Goal: Transaction & Acquisition: Subscribe to service/newsletter

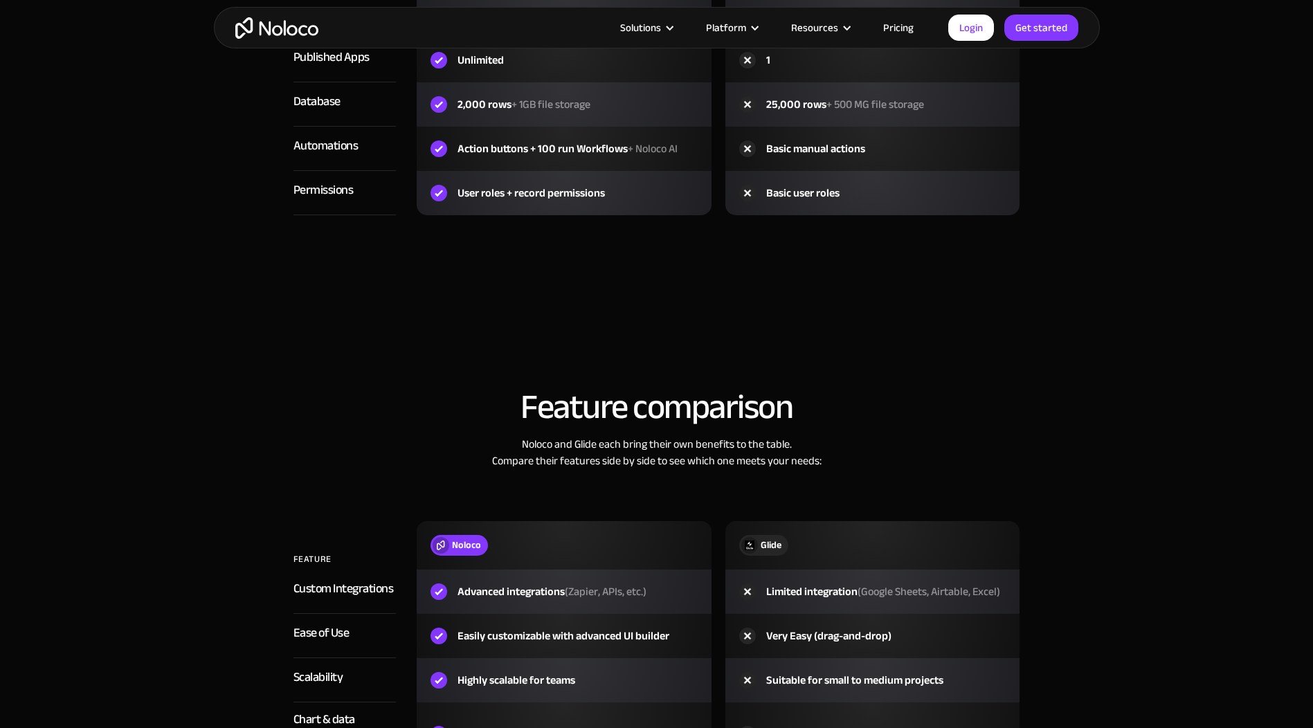
scroll to position [1869, 0]
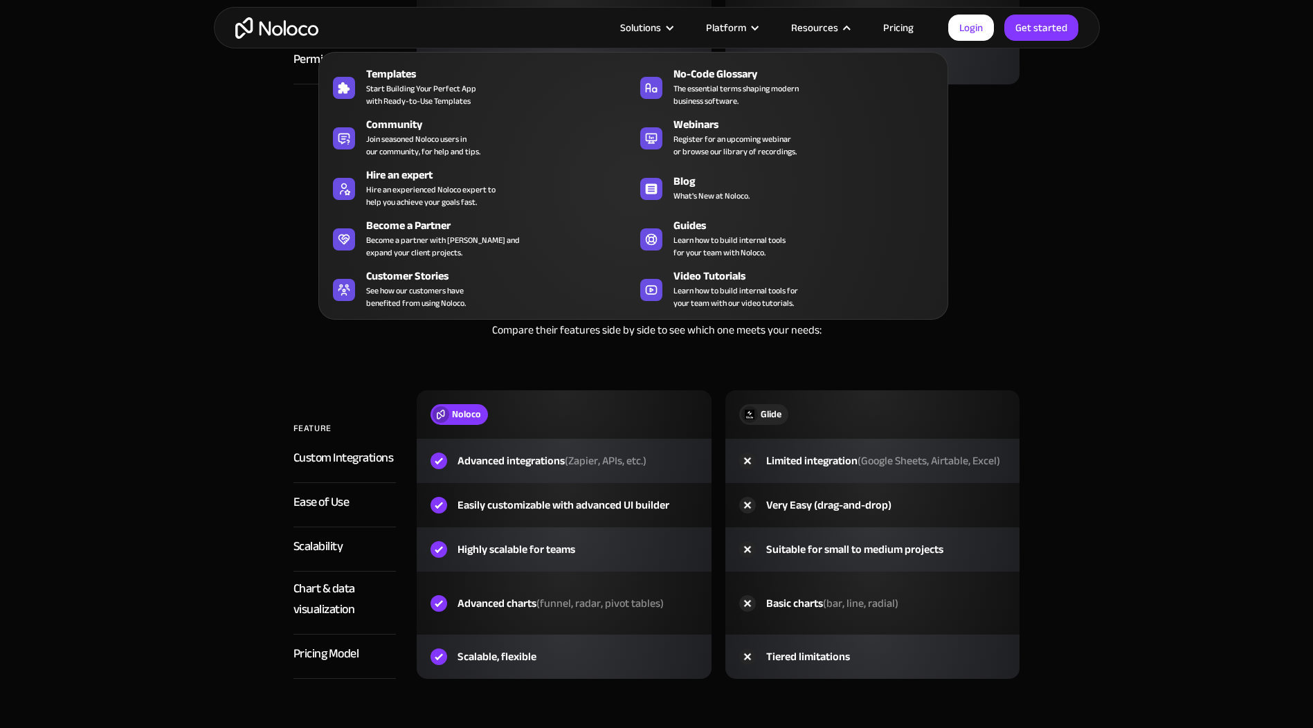
click at [814, 30] on div "Resources" at bounding box center [814, 28] width 47 height 18
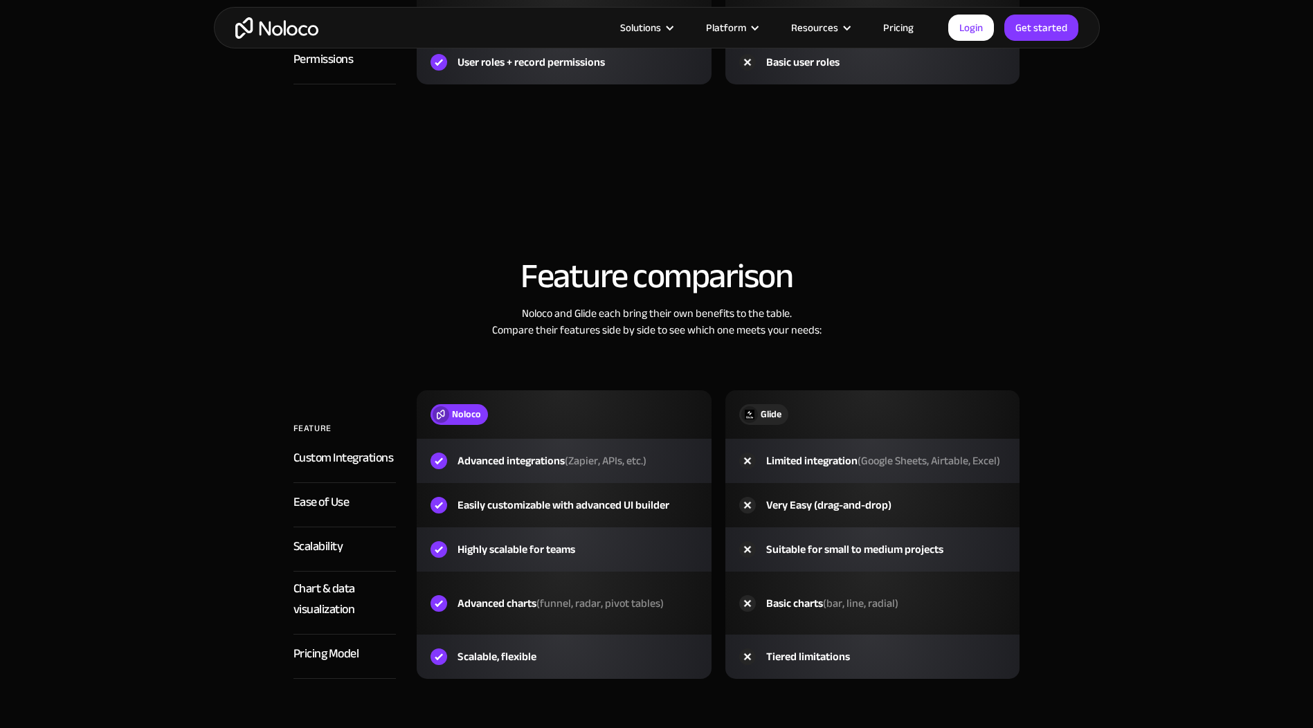
click at [892, 21] on link "Pricing" at bounding box center [898, 28] width 65 height 18
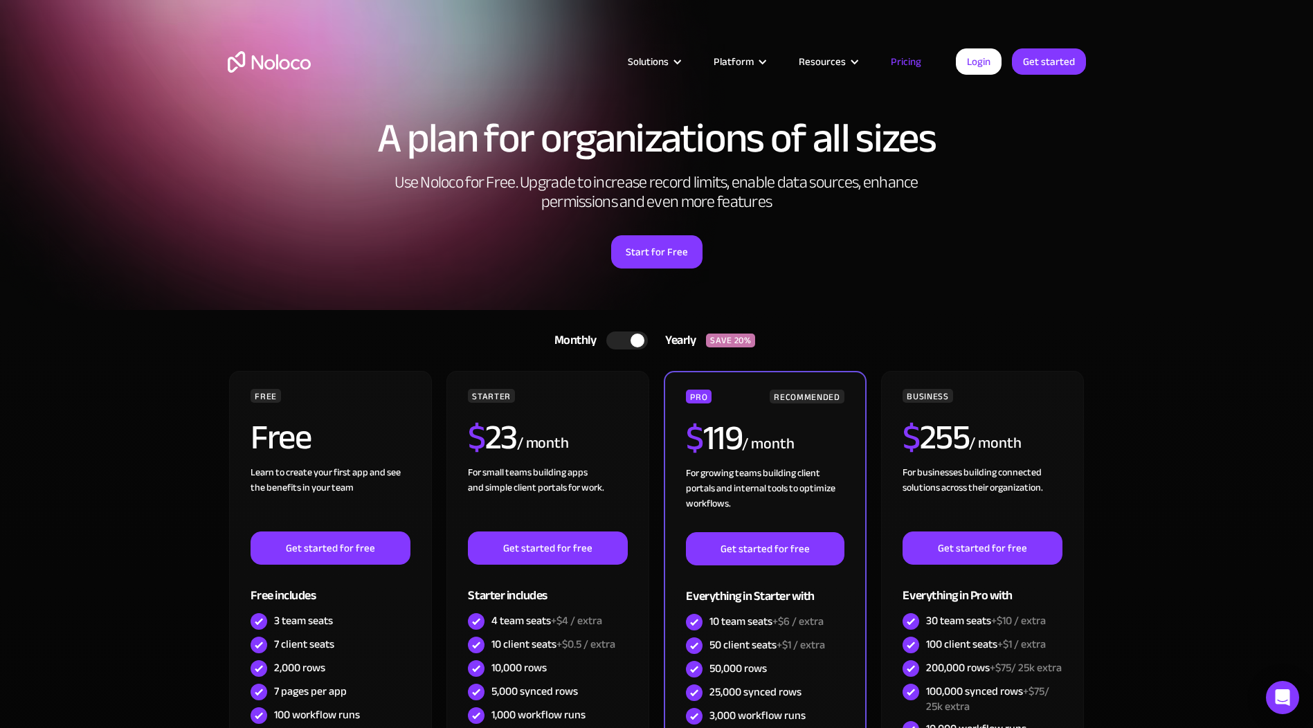
click at [899, 65] on link "Pricing" at bounding box center [905, 62] width 65 height 18
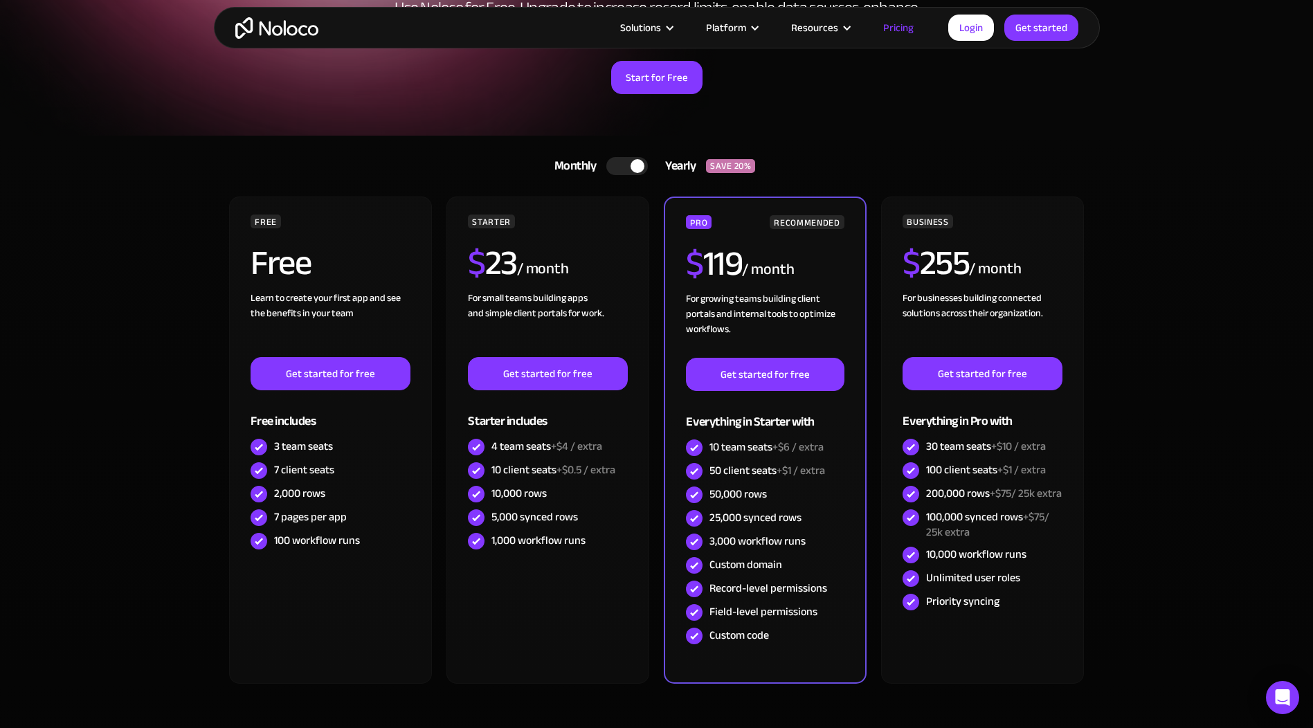
scroll to position [346, 0]
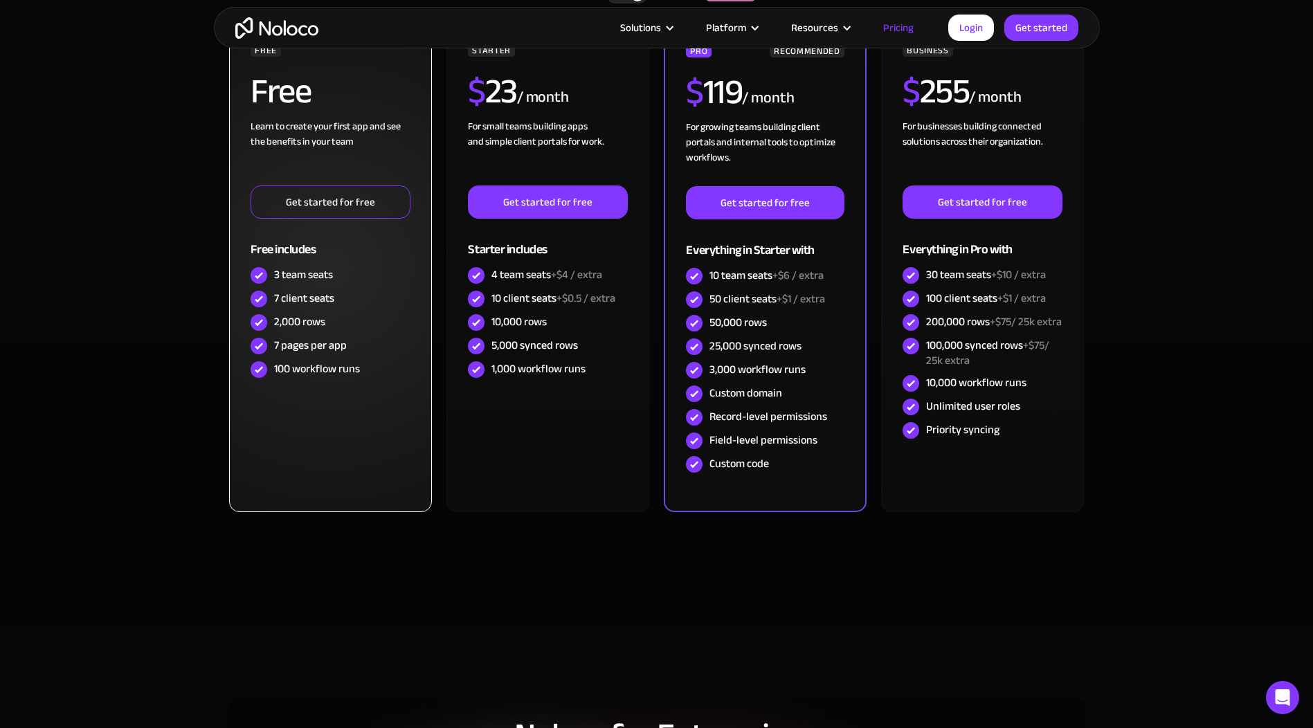
click at [349, 211] on link "Get started for free" at bounding box center [330, 201] width 159 height 33
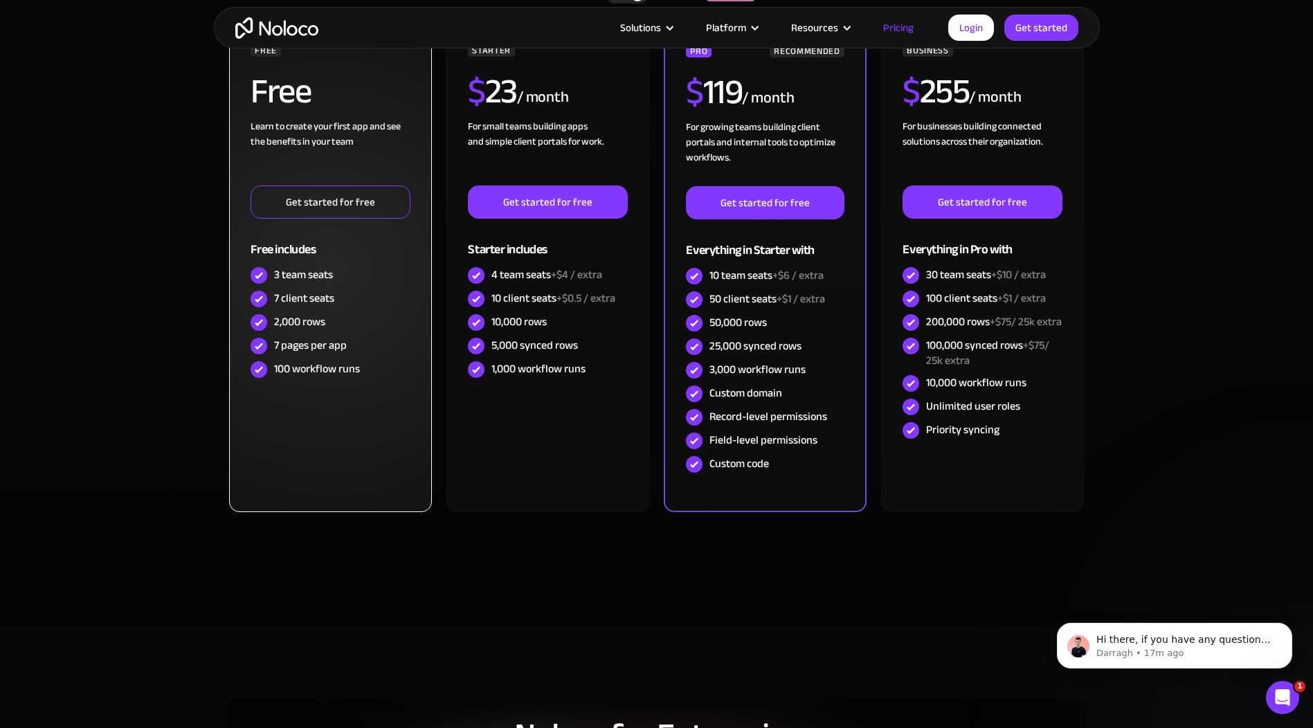
scroll to position [0, 0]
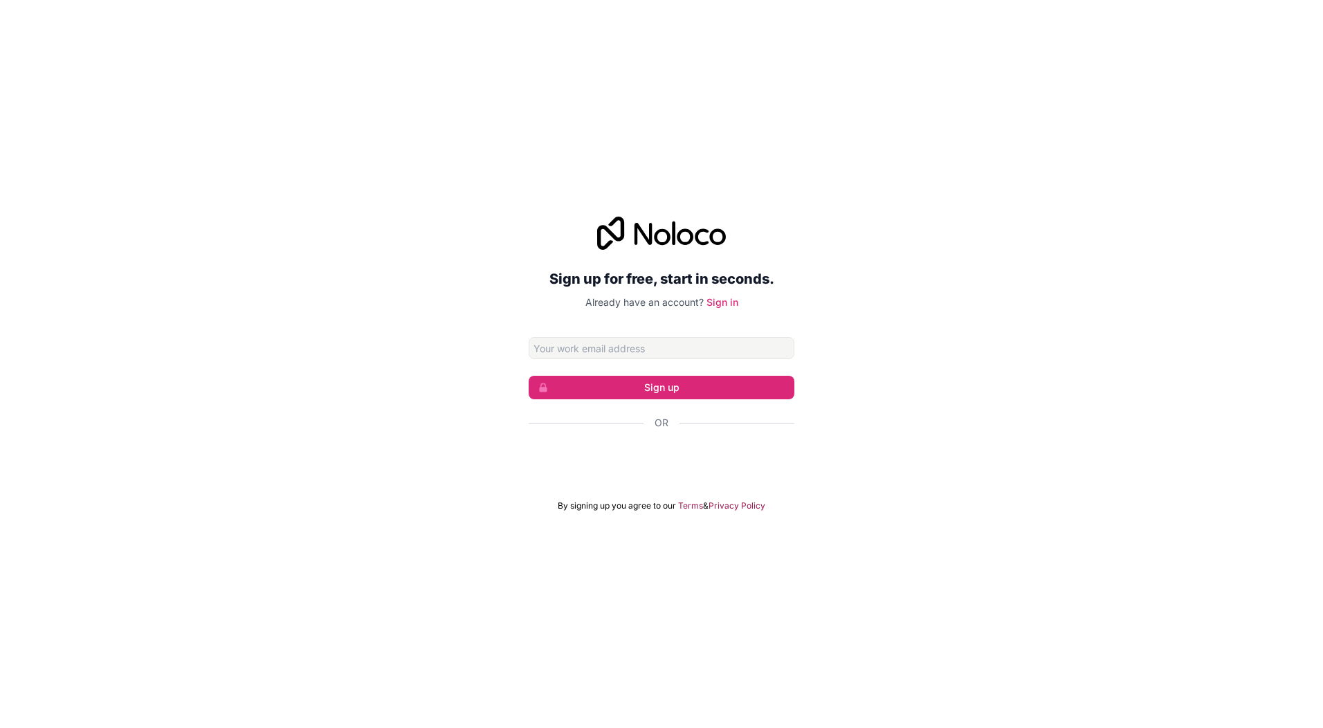
click at [595, 345] on input "Email address" at bounding box center [662, 348] width 266 height 22
type input "[EMAIL_ADDRESS][DOMAIN_NAME]"
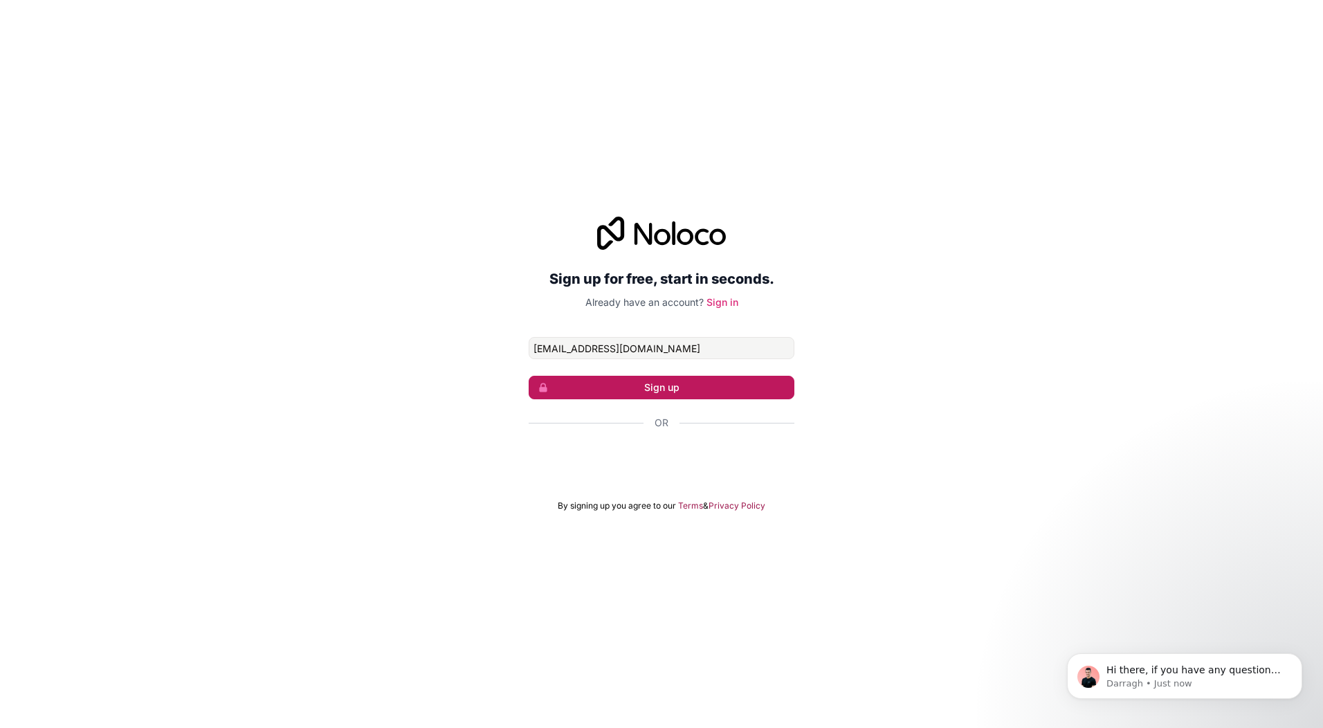
click at [674, 393] on button "Sign up" at bounding box center [662, 388] width 266 height 24
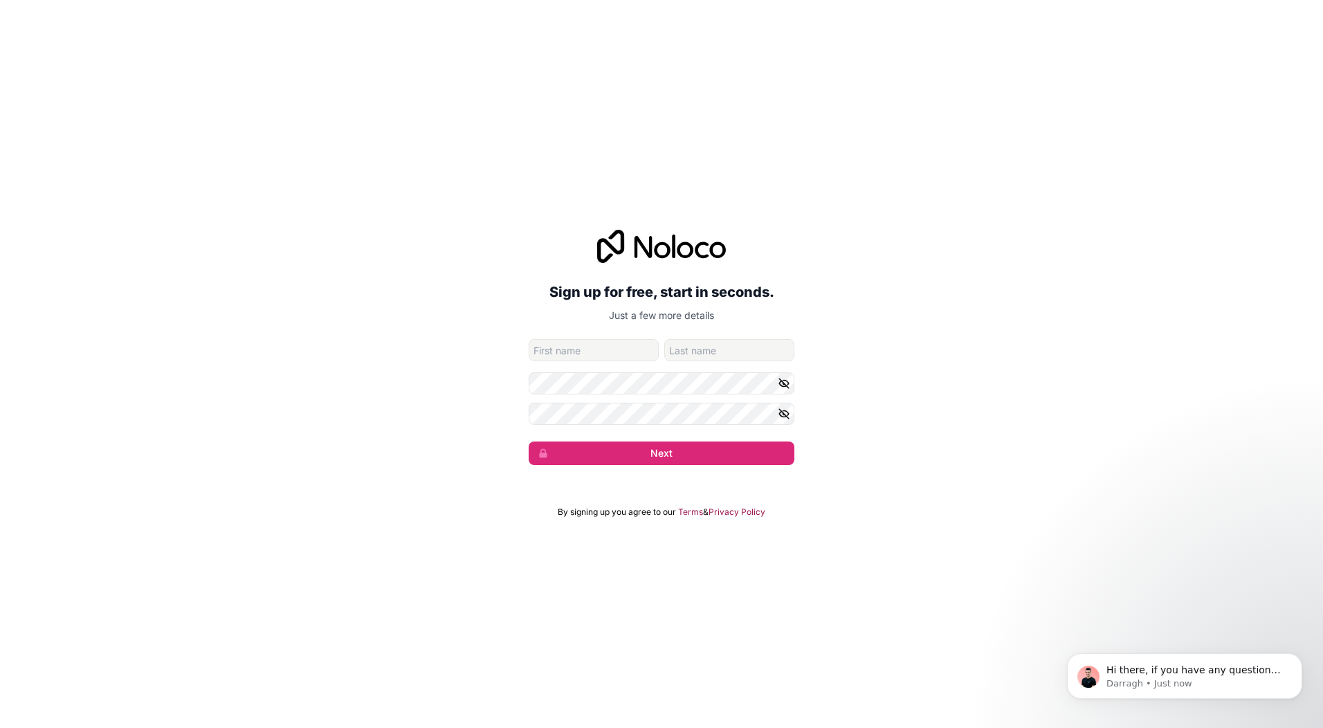
click at [616, 348] on input "given-name" at bounding box center [594, 350] width 130 height 22
type input "Lots"
type input "Leon"
click at [604, 352] on input "Lots" at bounding box center [594, 350] width 130 height 22
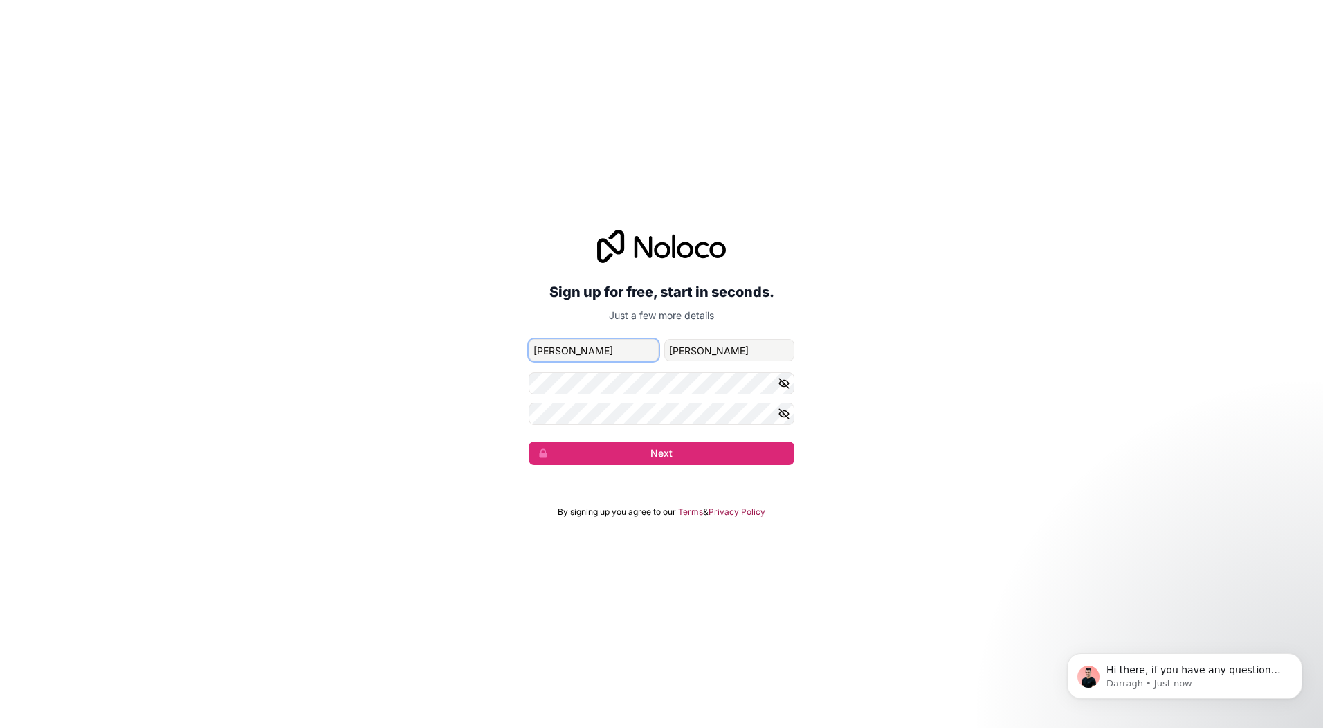
type input "leon"
click at [700, 353] on input "Leon" at bounding box center [729, 350] width 130 height 22
click at [700, 353] on input "family-name" at bounding box center [729, 350] width 130 height 22
type input "Salgado"
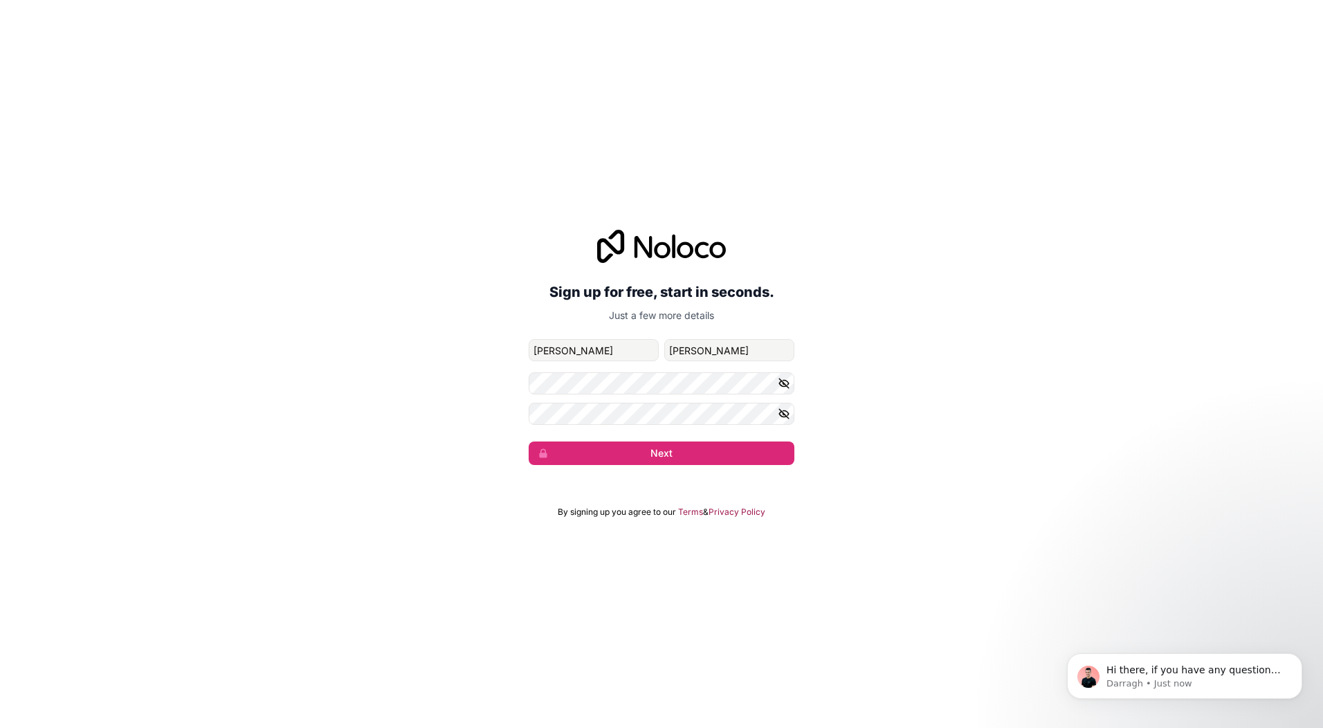
click at [491, 392] on div "Sign up for free, start in seconds. Just a few more details leonsalgado@keyguar…" at bounding box center [661, 347] width 1323 height 274
click at [529, 442] on button "Next" at bounding box center [662, 454] width 266 height 24
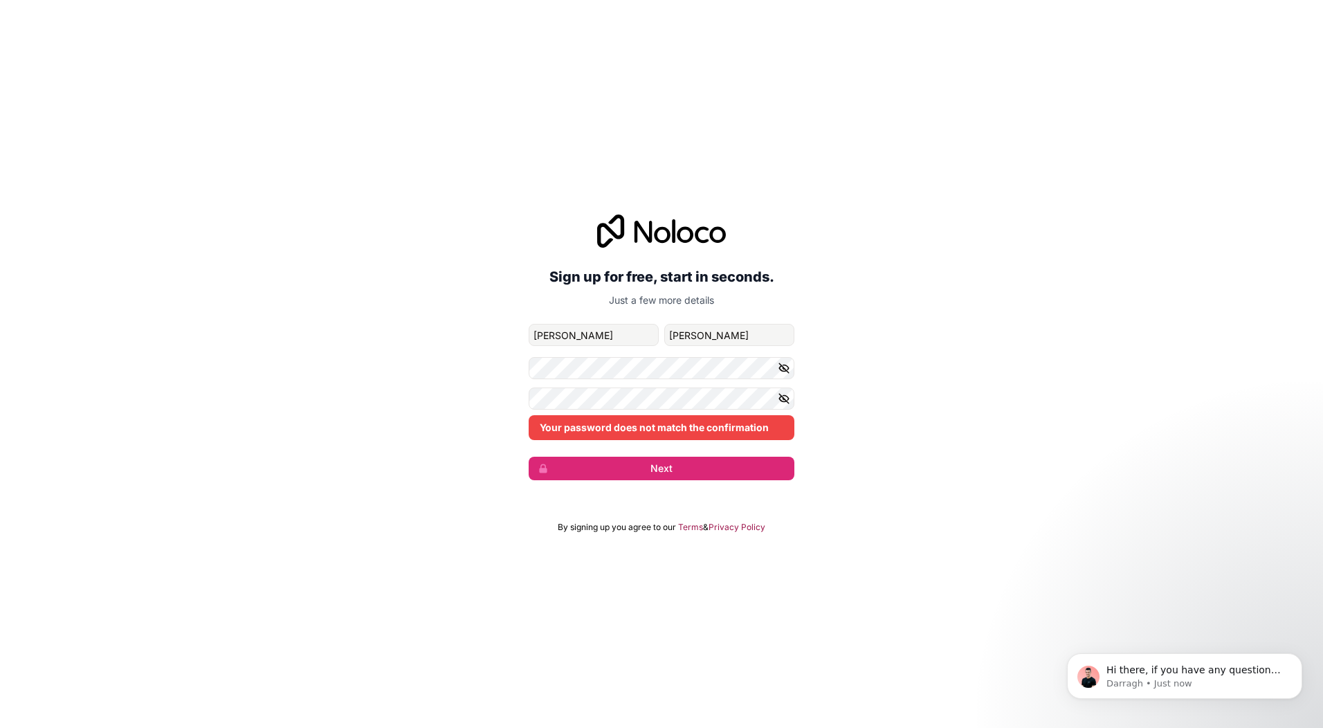
click at [782, 374] on icon "button" at bounding box center [784, 368] width 12 height 12
click at [780, 396] on icon "button" at bounding box center [784, 398] width 12 height 12
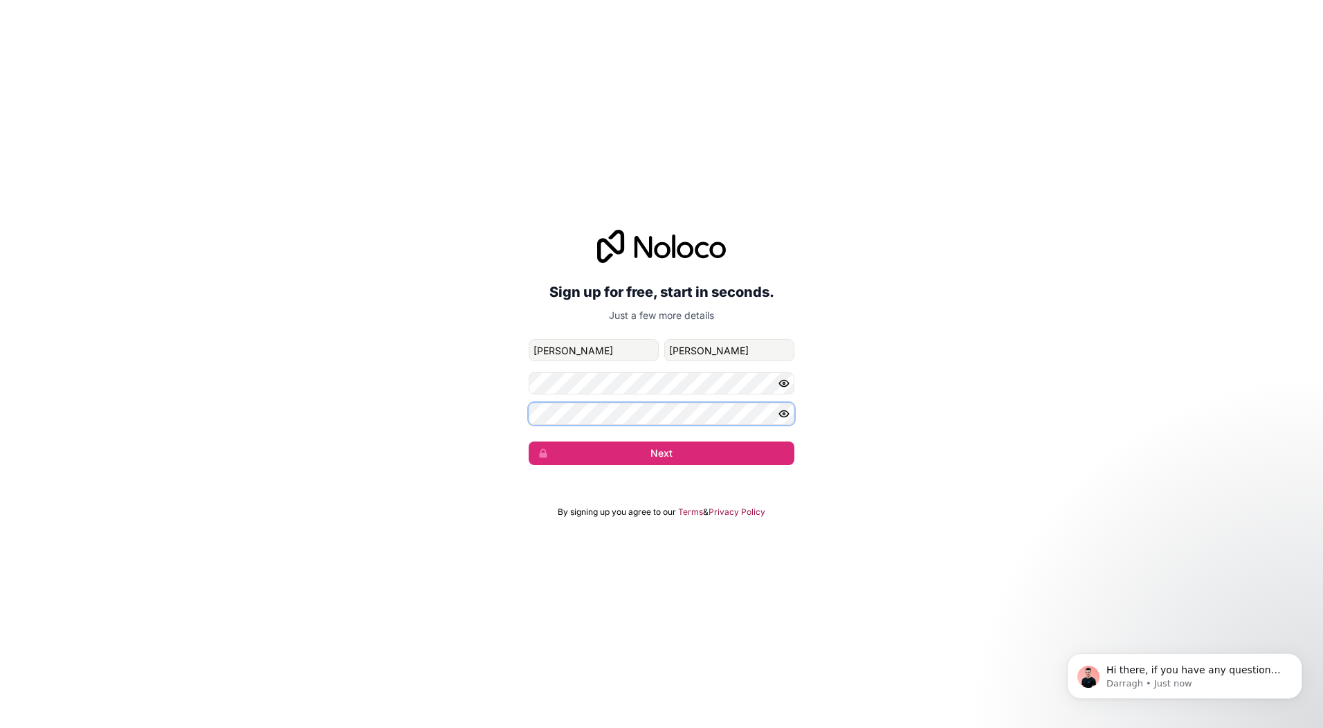
click at [529, 442] on button "Next" at bounding box center [662, 454] width 266 height 24
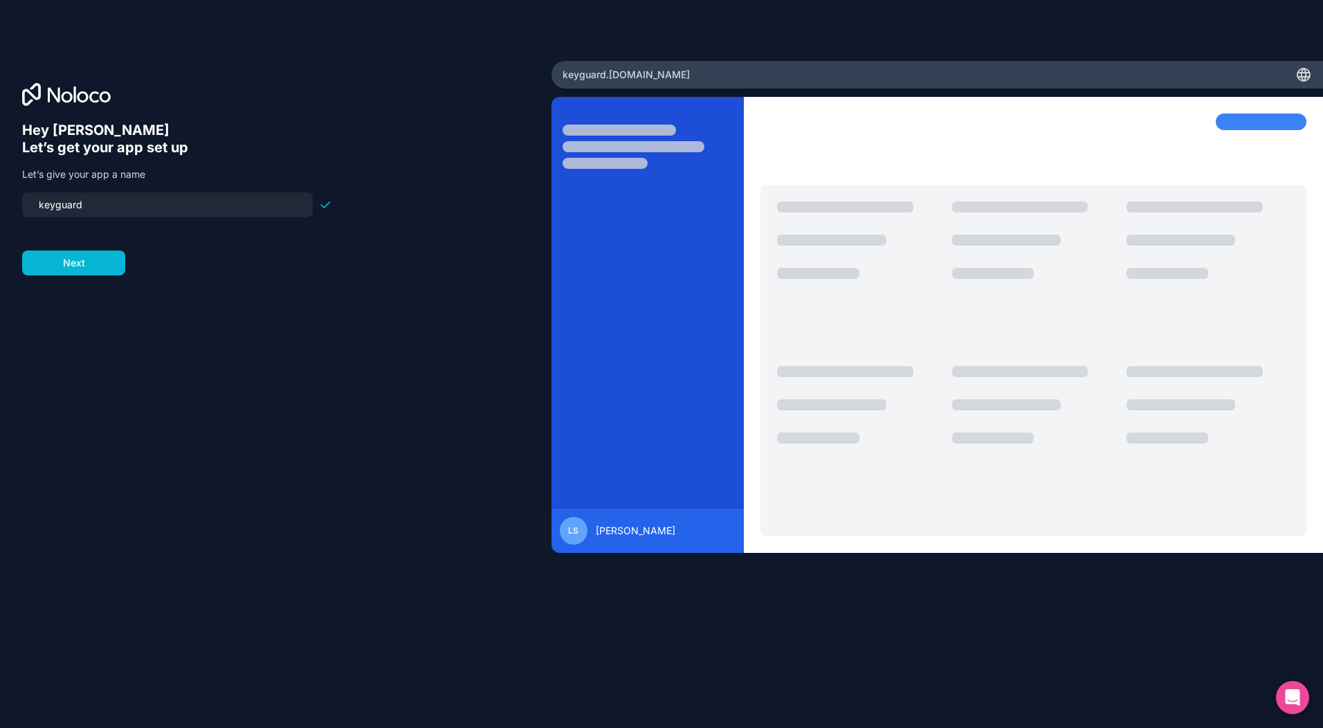
click at [114, 197] on input "keyguard" at bounding box center [167, 204] width 274 height 19
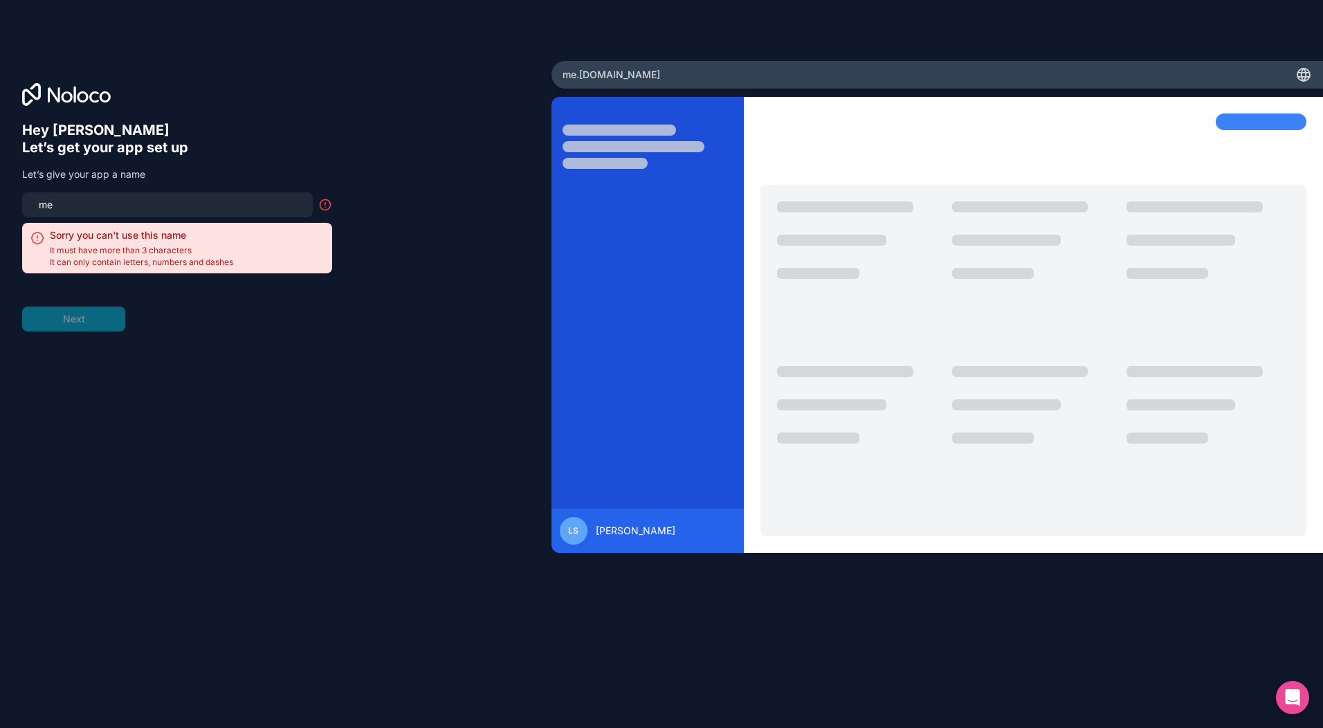
type input "m"
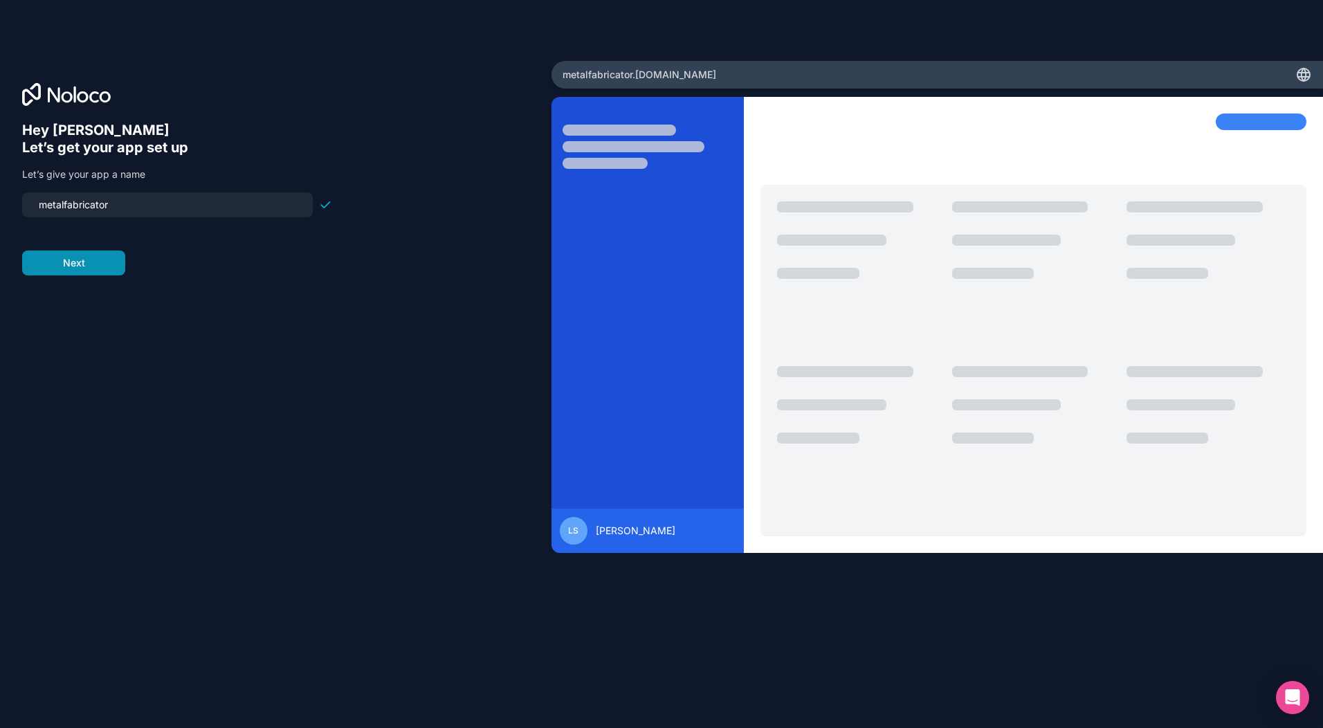
type input "metalfabricator"
click at [85, 267] on button "Next" at bounding box center [73, 263] width 103 height 25
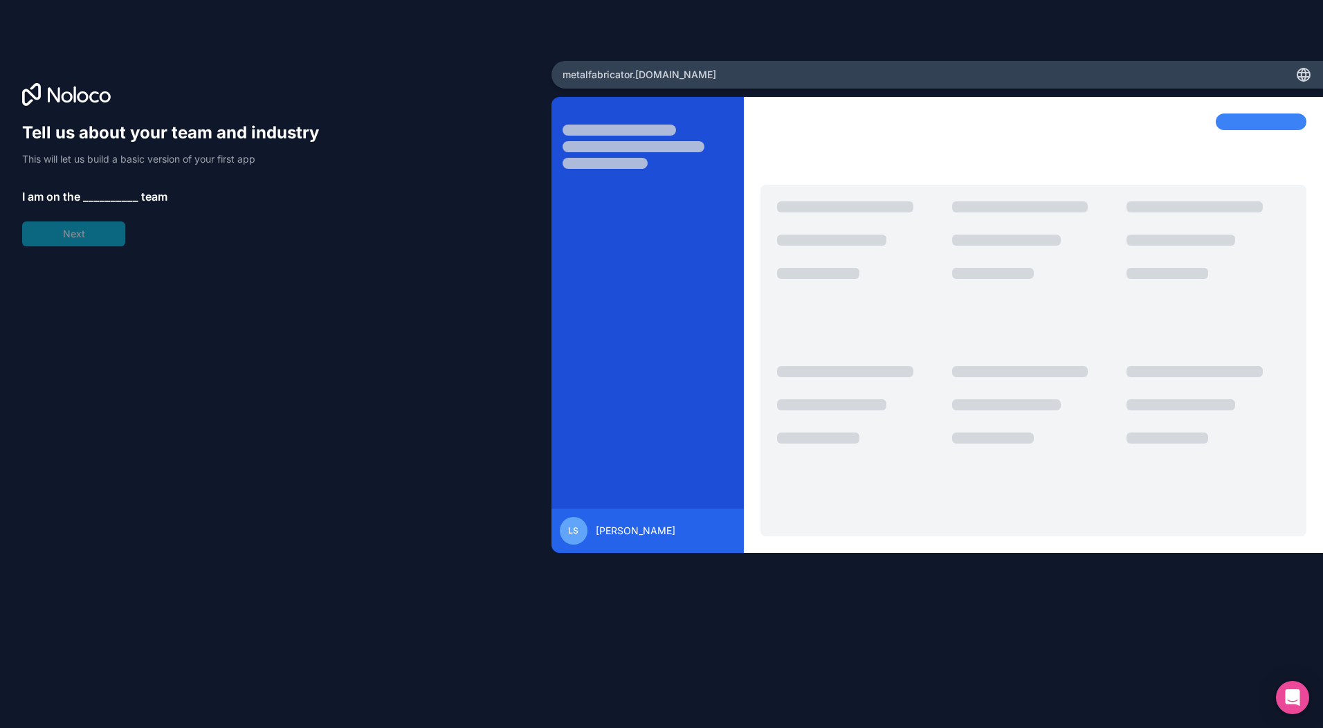
click at [111, 193] on span "__________" at bounding box center [110, 196] width 55 height 17
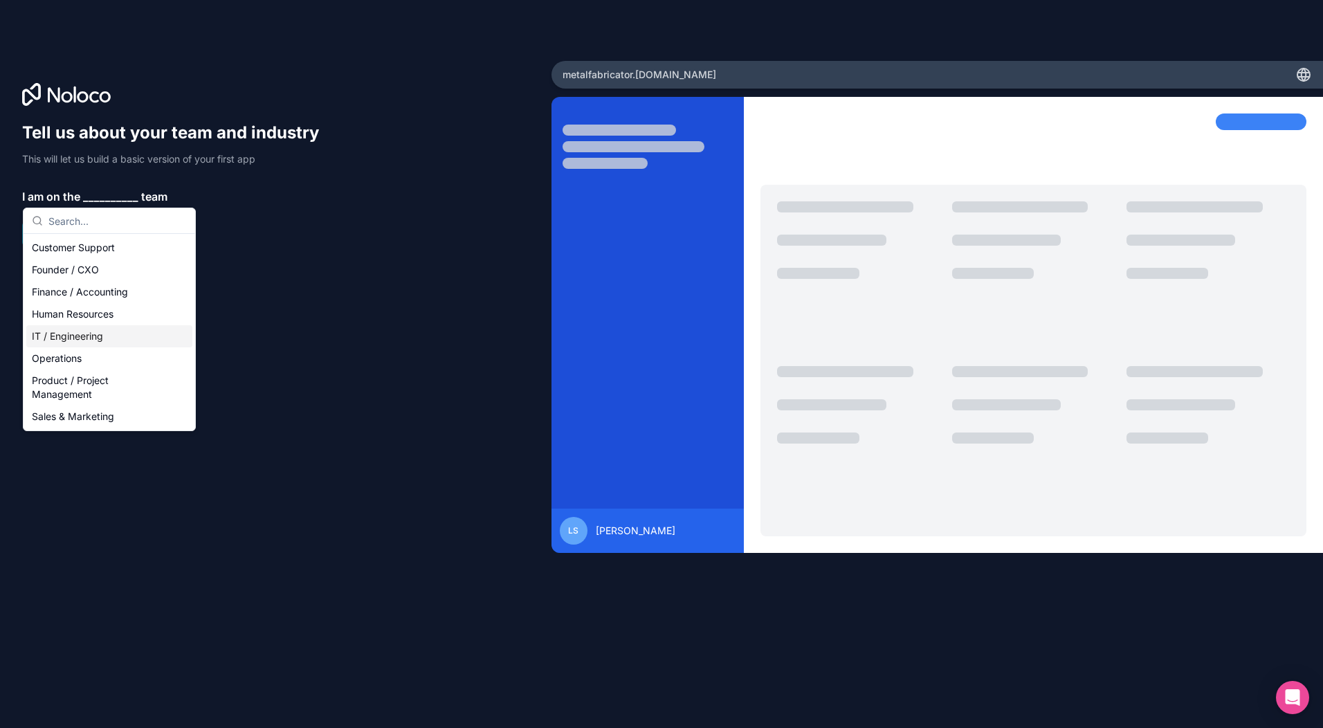
click at [104, 340] on div "IT / Engineering" at bounding box center [109, 336] width 166 height 22
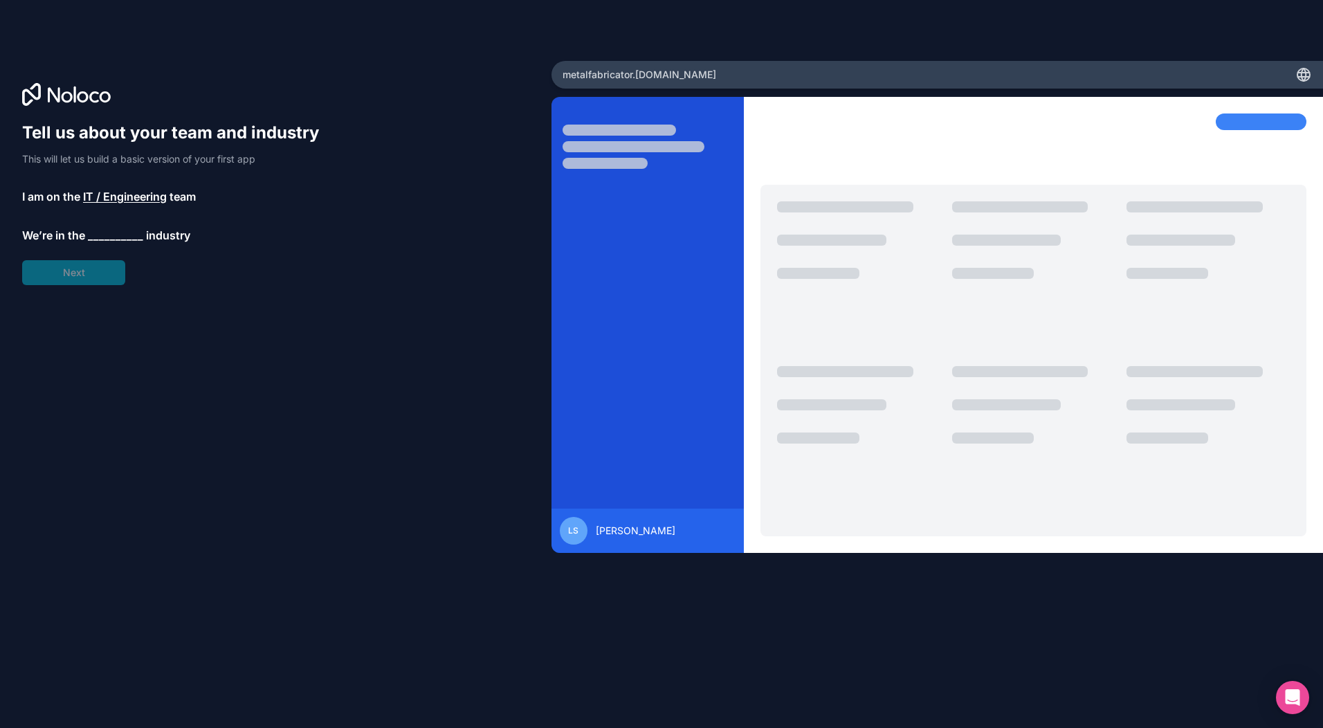
click at [99, 236] on span "__________" at bounding box center [115, 235] width 55 height 17
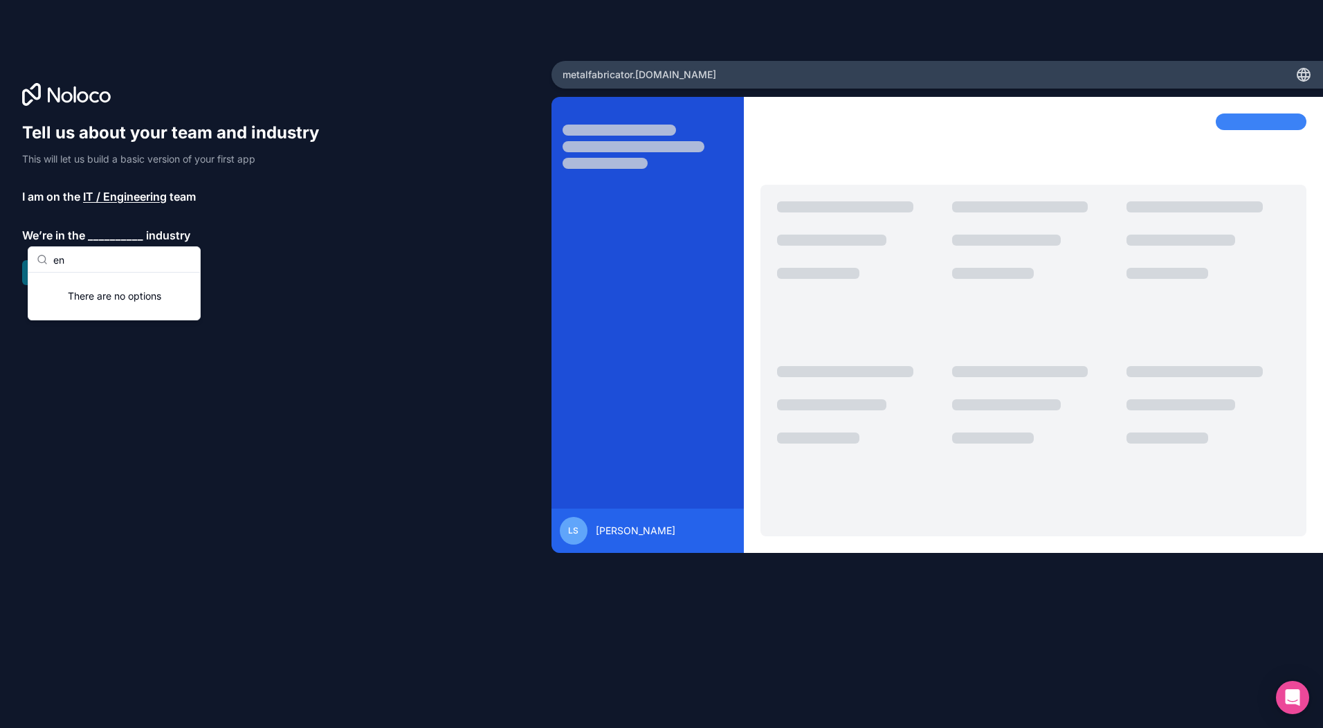
type input "e"
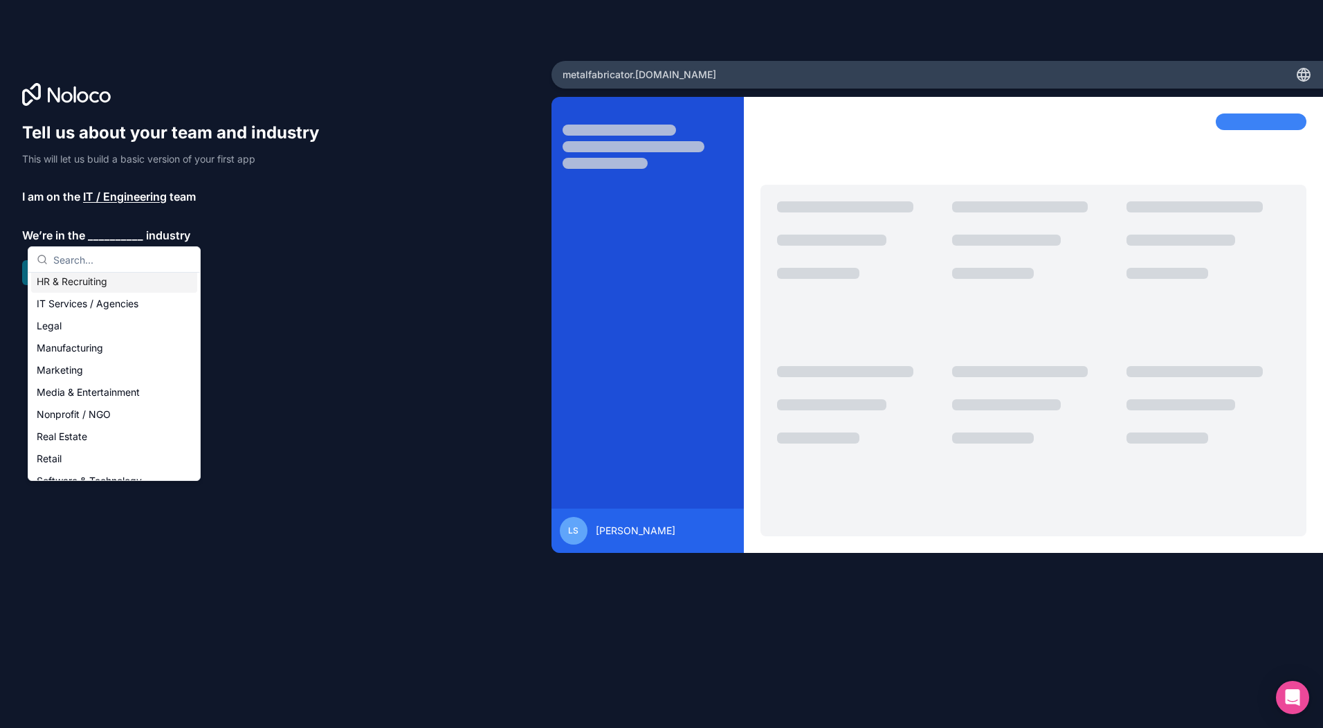
scroll to position [138, 0]
click at [97, 356] on div "Manufacturing" at bounding box center [114, 347] width 166 height 22
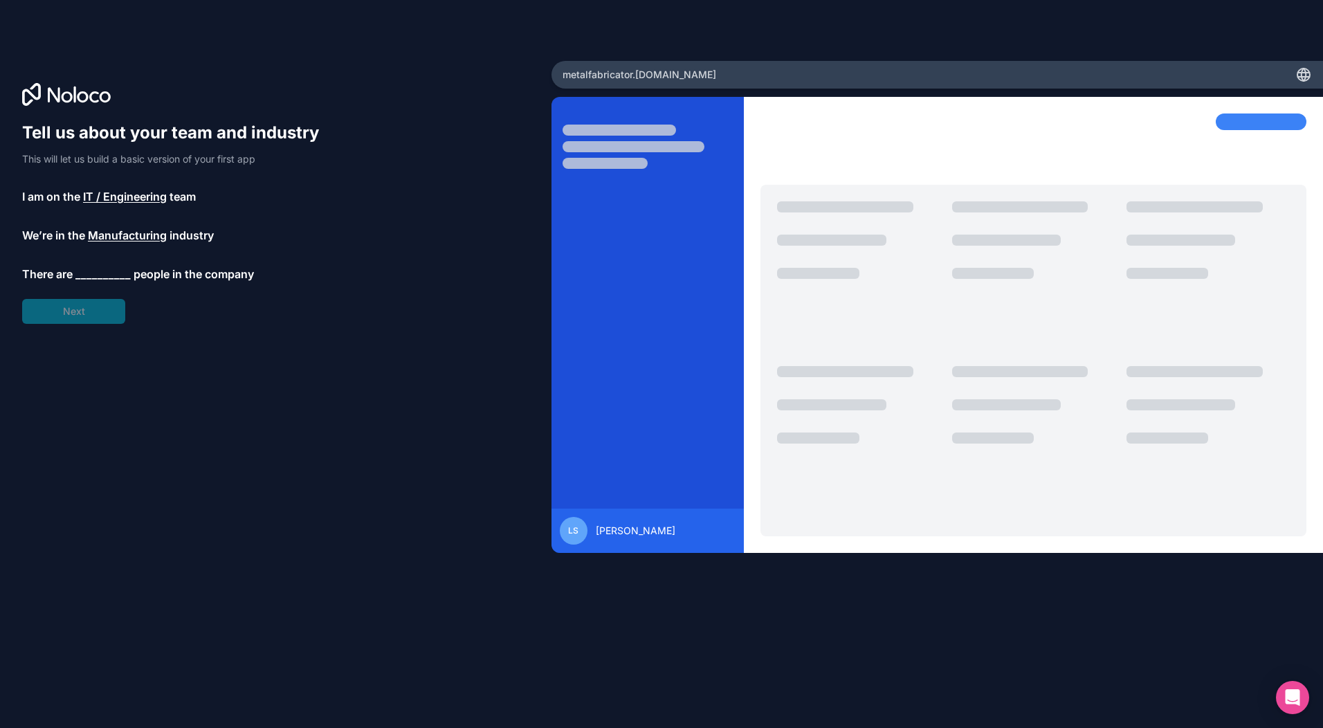
click at [96, 274] on span "__________" at bounding box center [102, 274] width 55 height 17
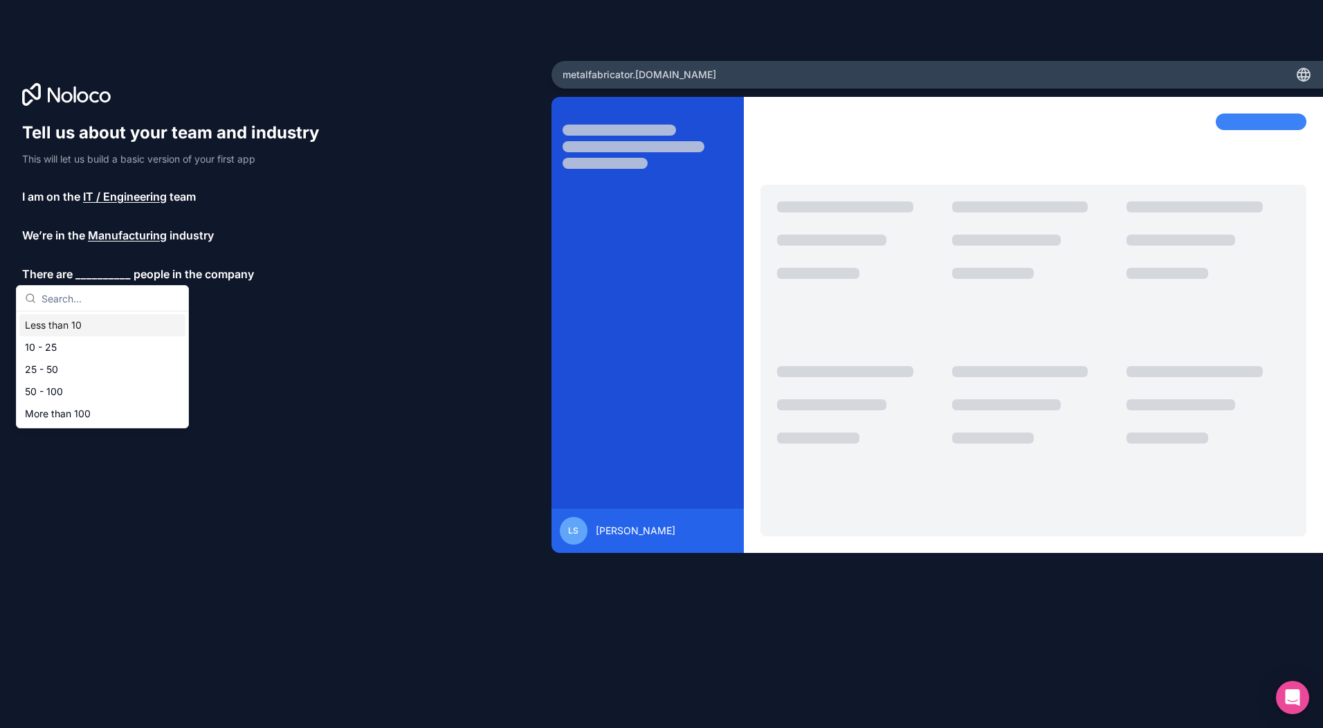
click at [62, 333] on div "Less than 10" at bounding box center [102, 325] width 166 height 22
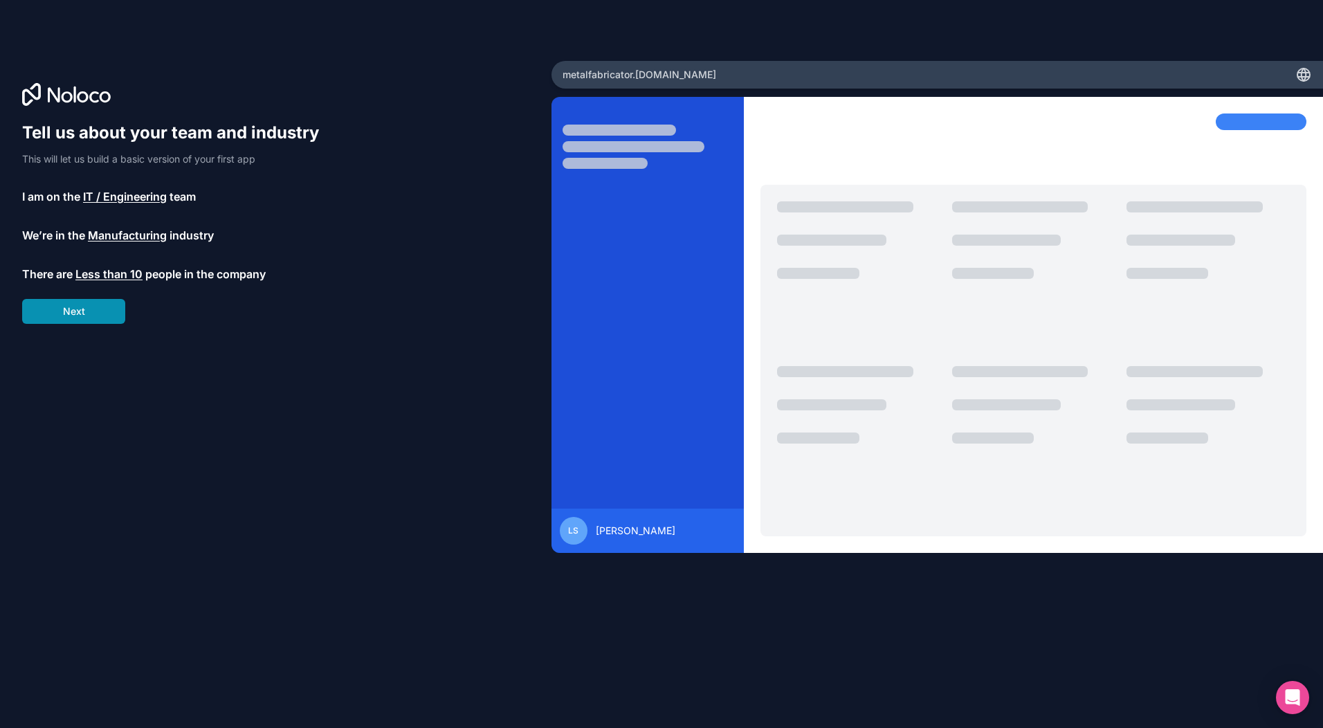
click at [87, 303] on button "Next" at bounding box center [73, 311] width 103 height 25
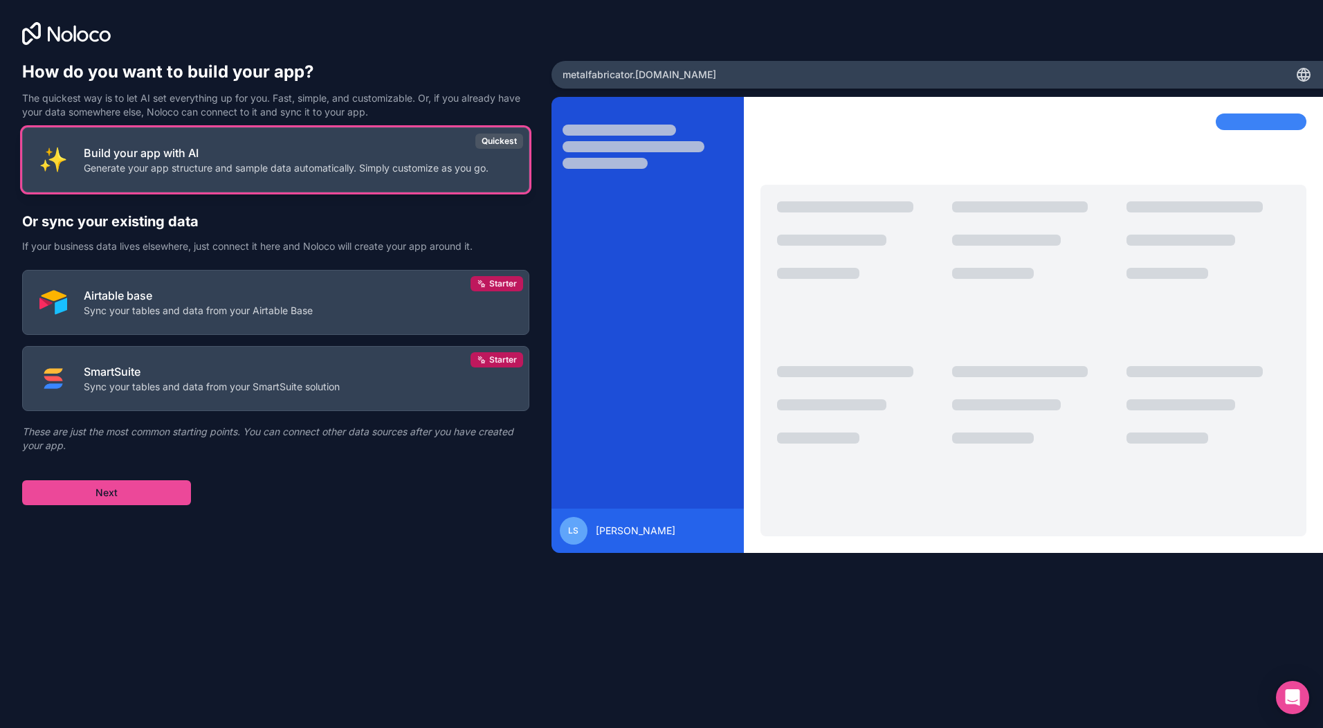
click at [199, 170] on p "Generate your app structure and sample data automatically. Simply customize as …" at bounding box center [286, 168] width 405 height 14
click at [152, 489] on button "Next" at bounding box center [106, 492] width 169 height 25
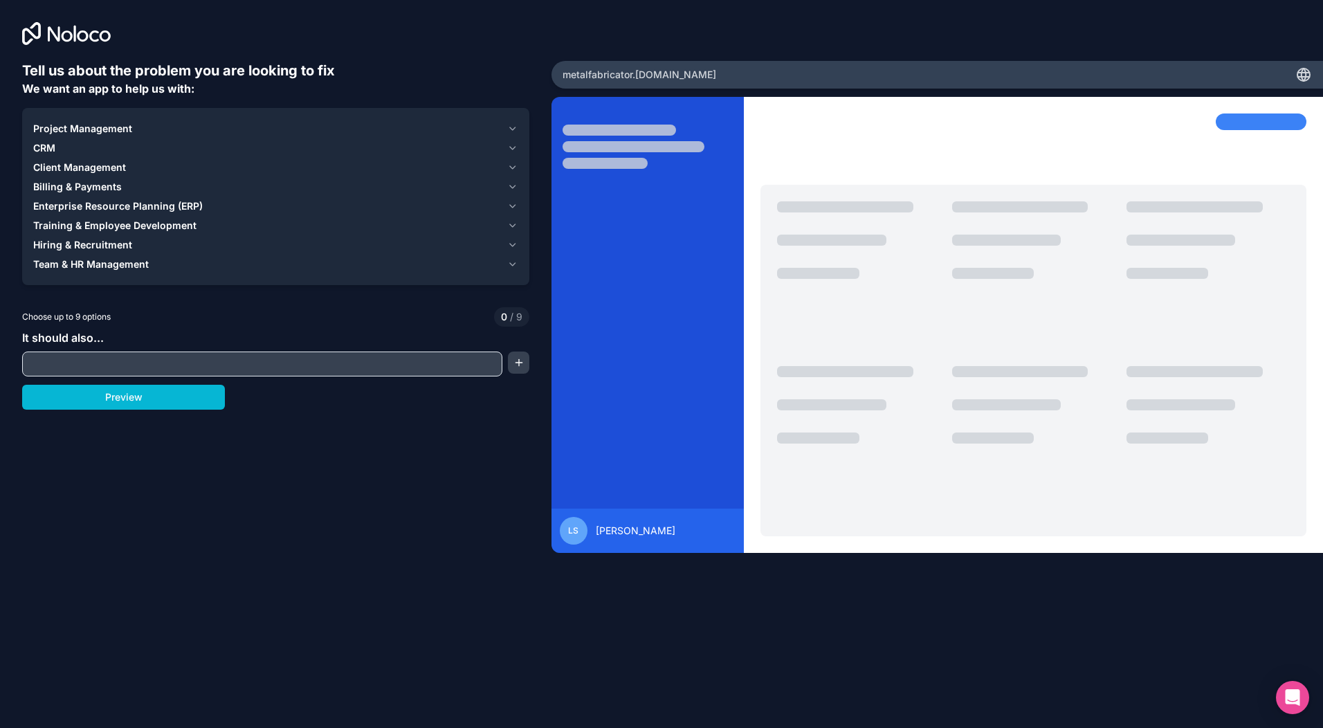
click at [513, 129] on icon "button" at bounding box center [513, 128] width 6 height 3
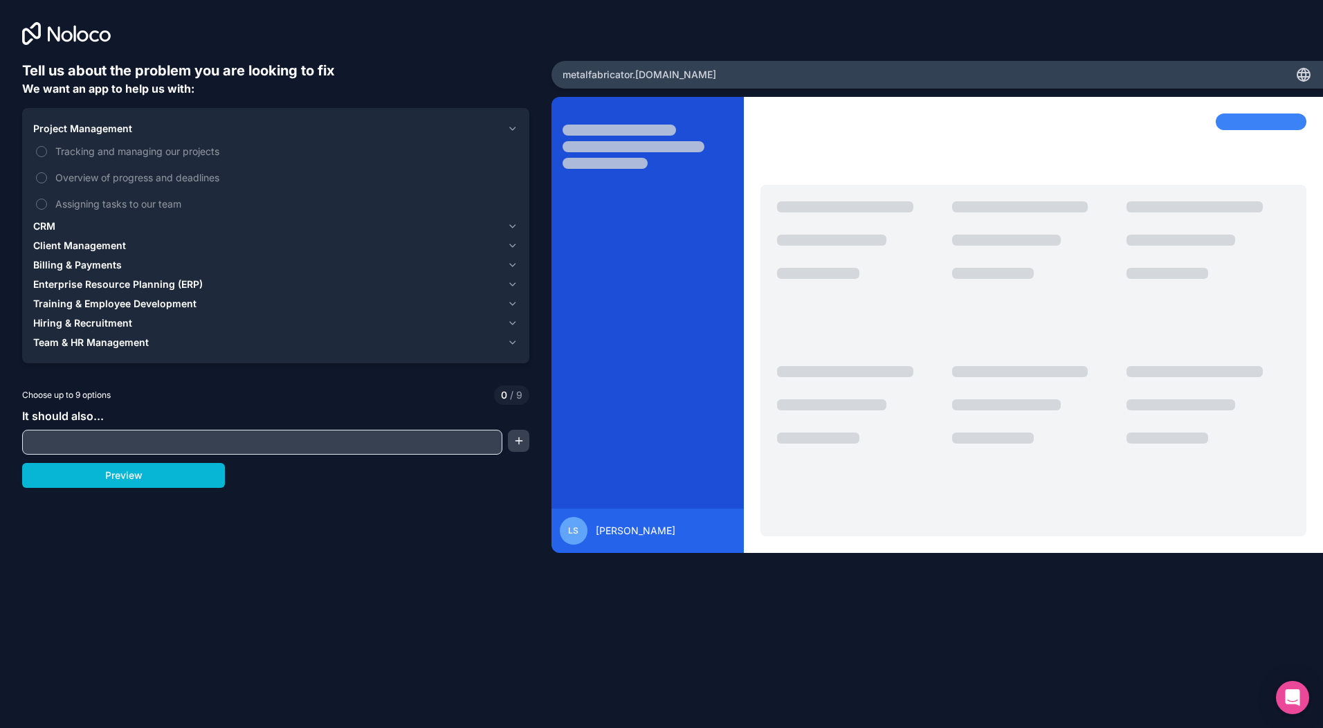
click at [513, 129] on icon "button" at bounding box center [513, 128] width 6 height 3
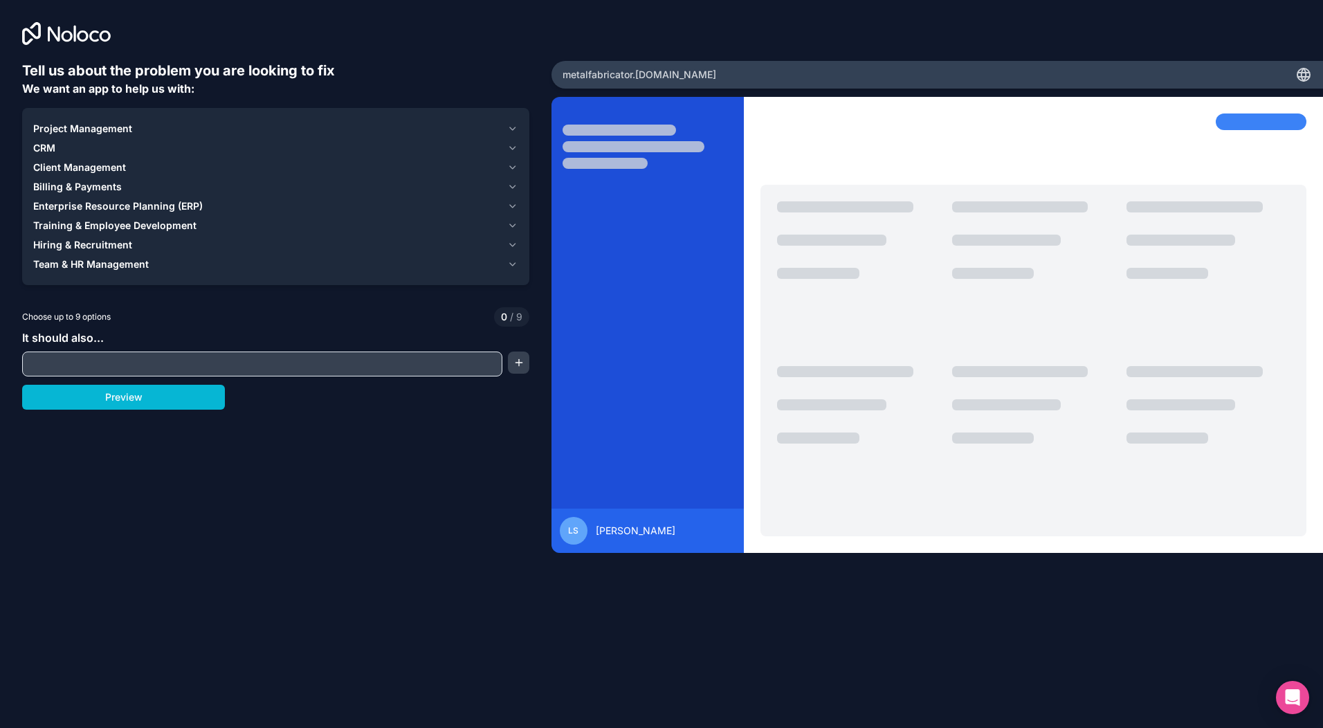
click at [512, 146] on icon "button" at bounding box center [512, 148] width 10 height 11
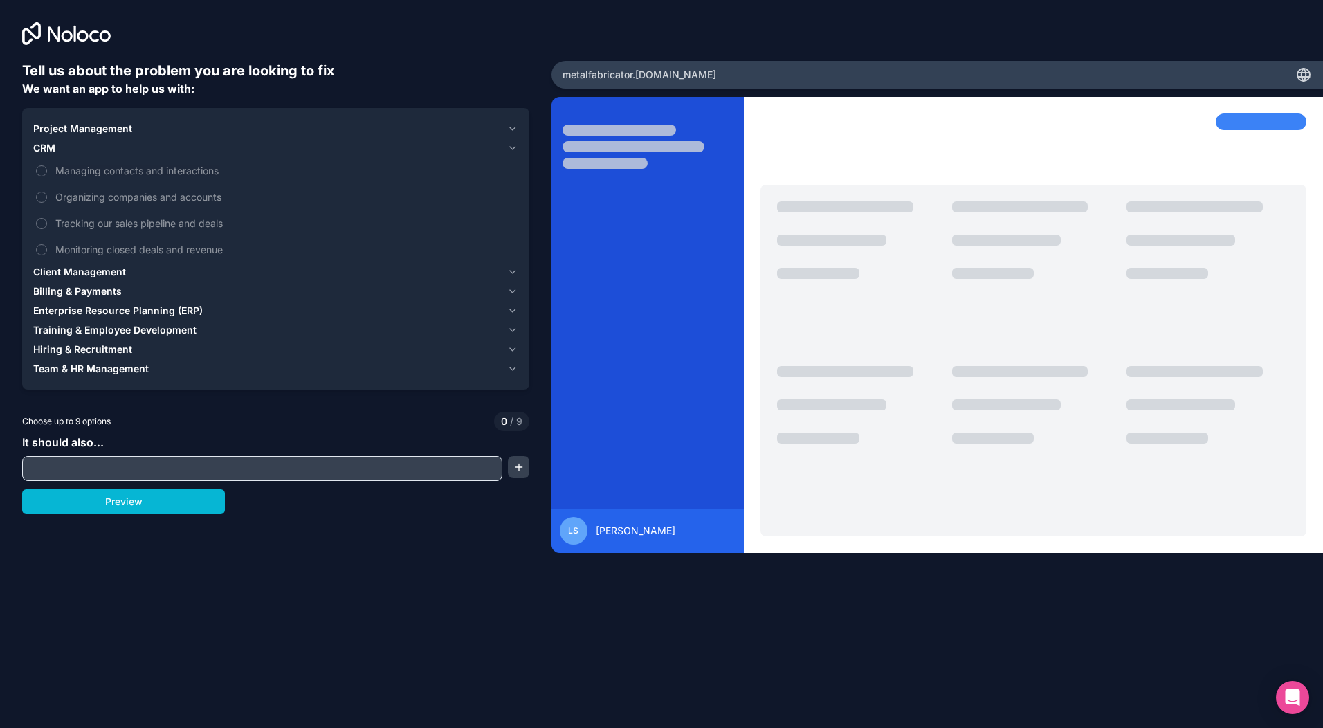
click at [512, 146] on icon "button" at bounding box center [512, 148] width 10 height 11
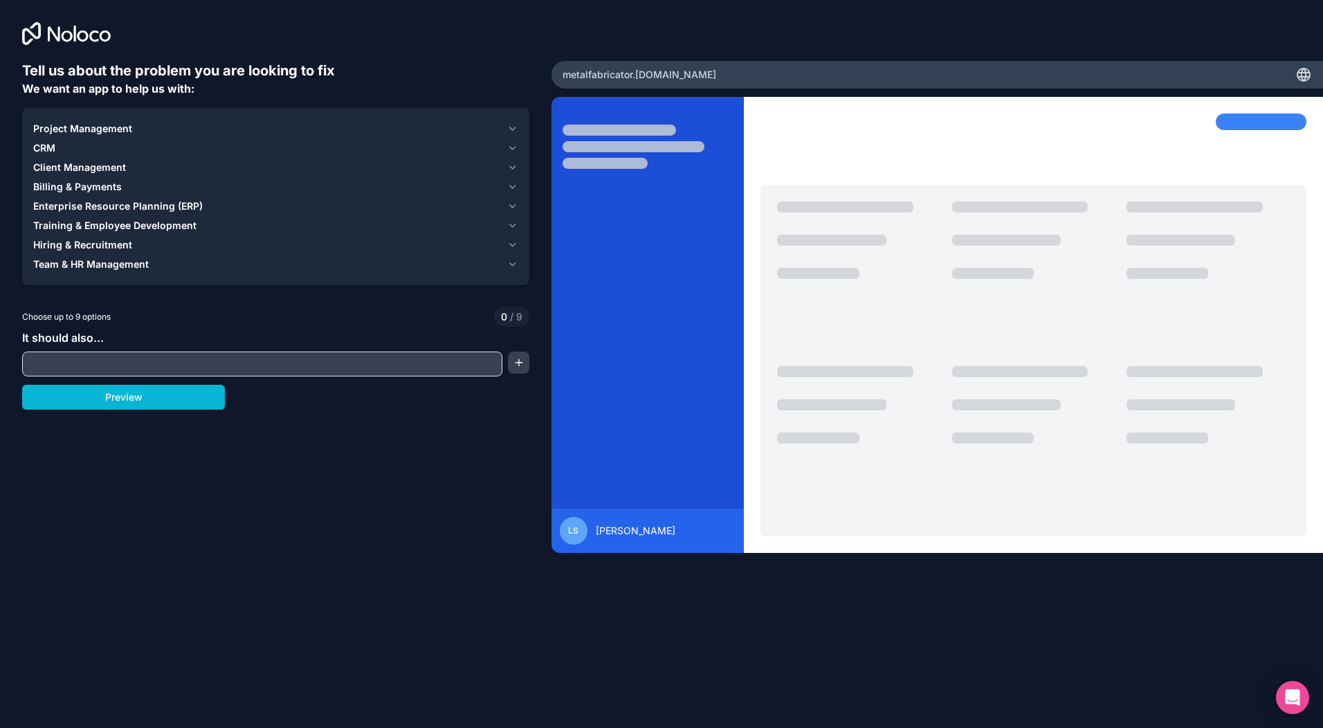
click at [512, 165] on icon "button" at bounding box center [512, 167] width 10 height 11
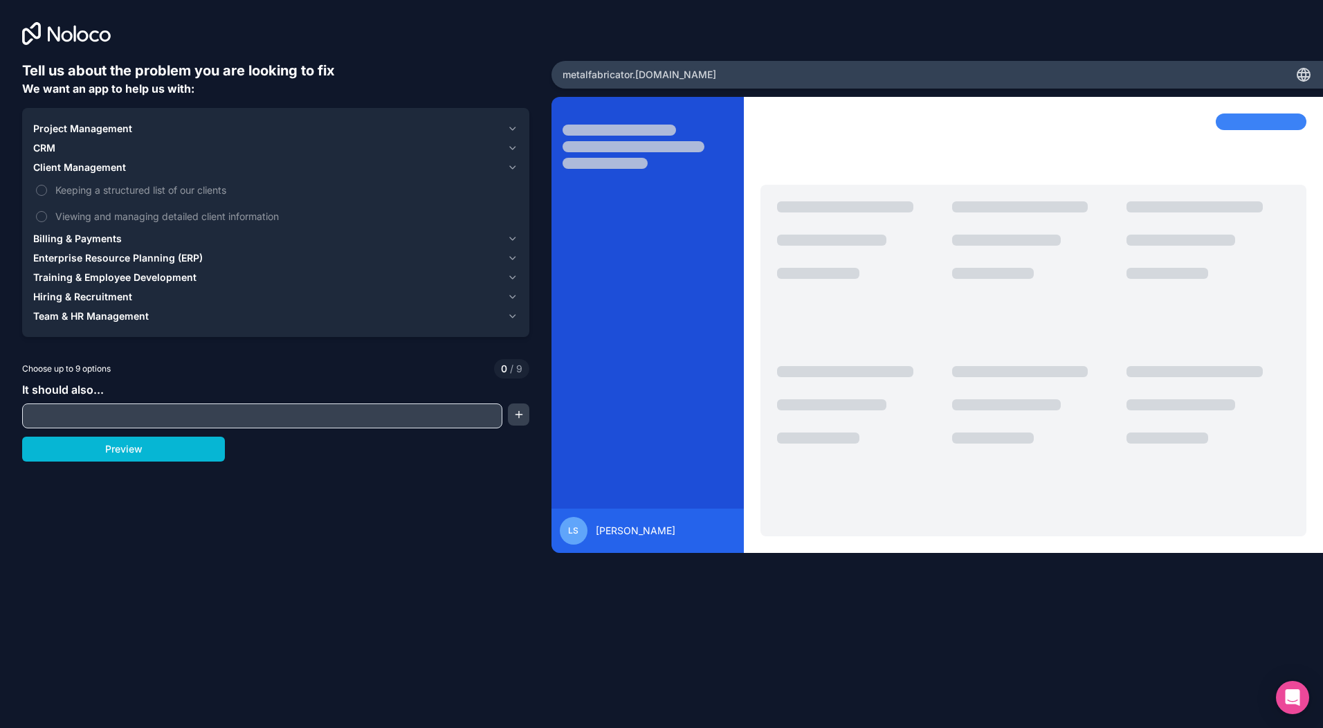
click at [514, 167] on icon "button" at bounding box center [512, 167] width 10 height 11
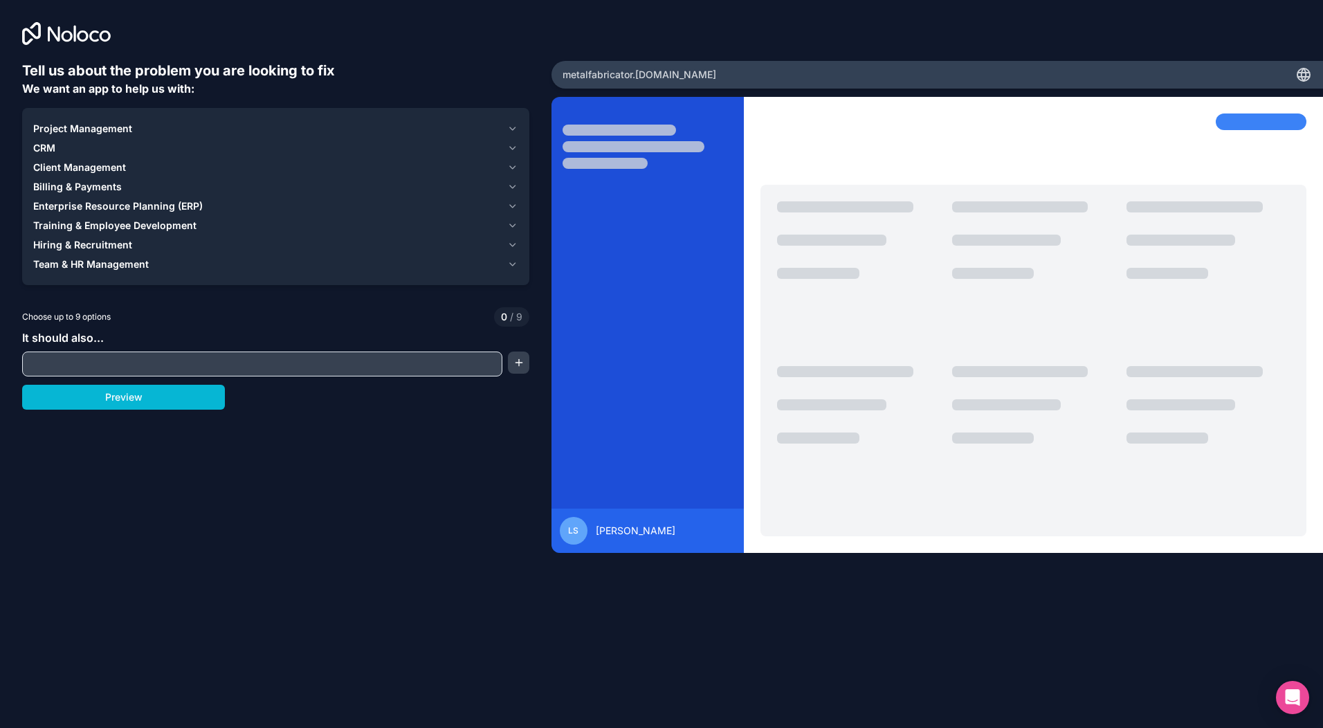
click at [81, 188] on span "Billing & Payments" at bounding box center [77, 187] width 89 height 14
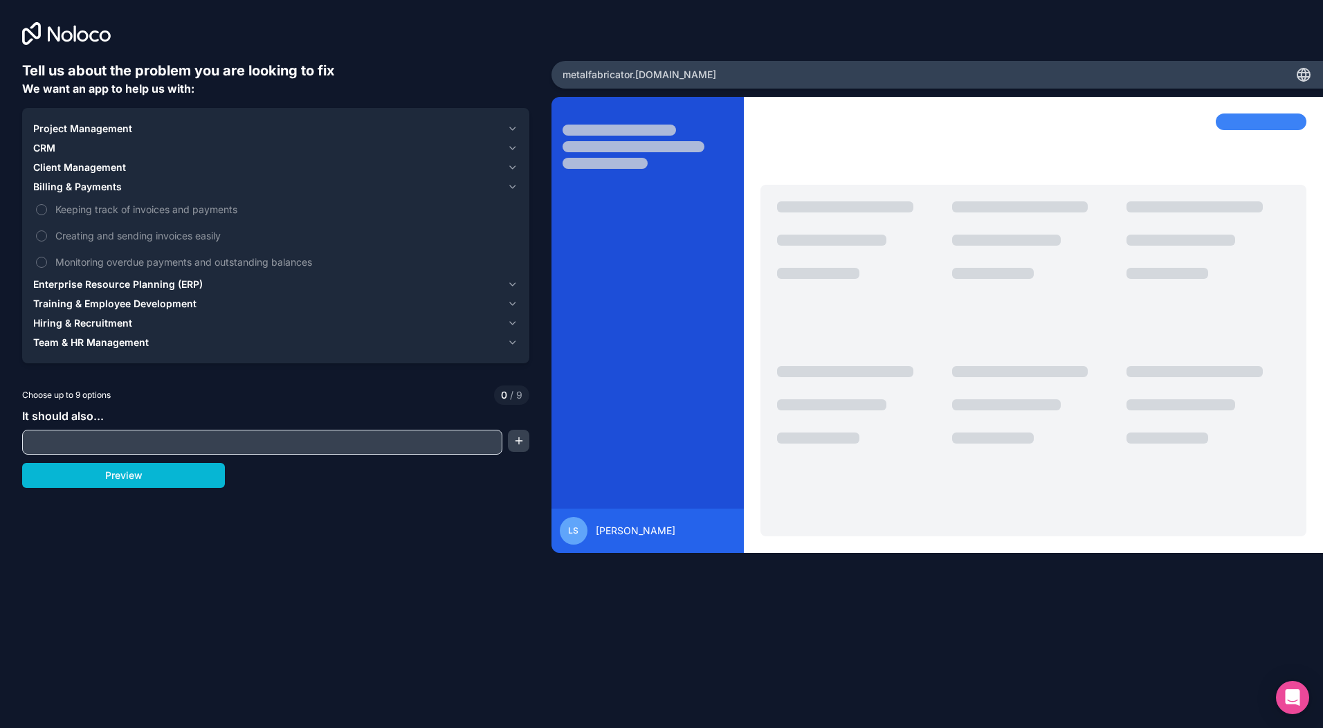
click at [514, 186] on icon "button" at bounding box center [513, 186] width 6 height 3
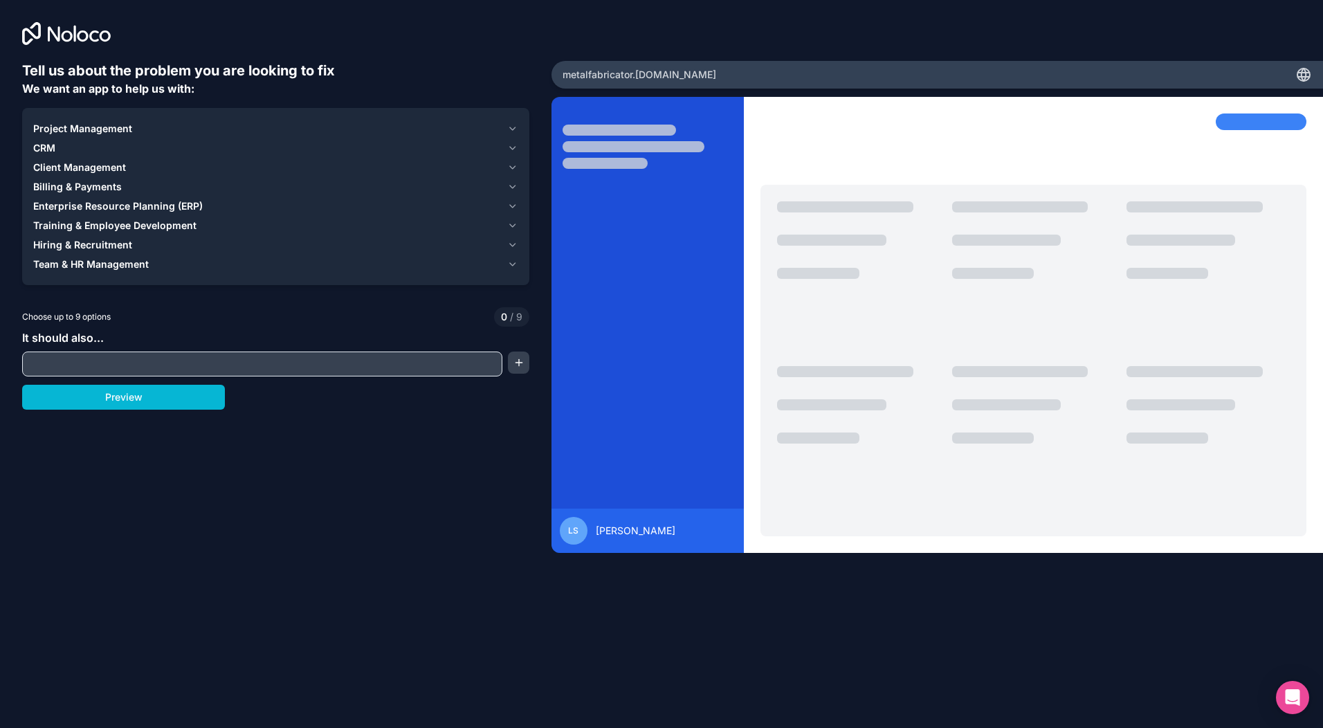
click at [514, 204] on icon "button" at bounding box center [512, 206] width 10 height 11
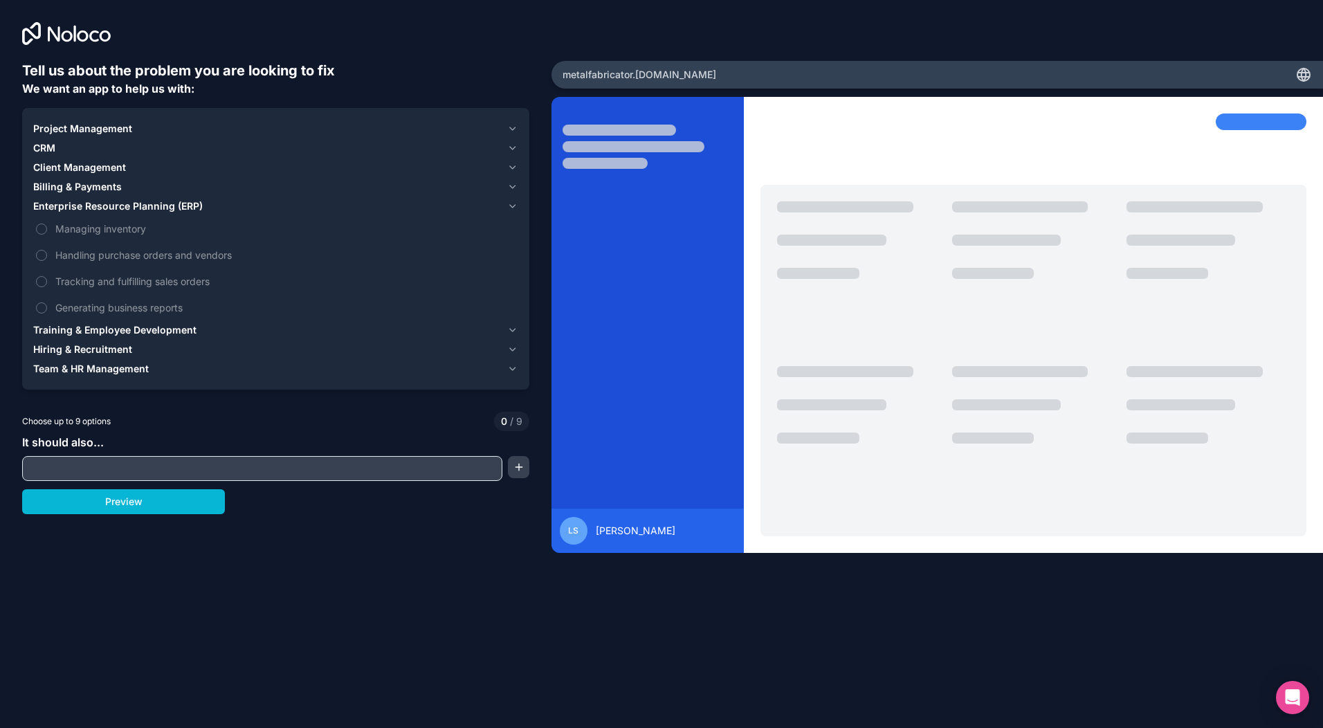
click at [84, 328] on span "Training & Employee Development" at bounding box center [114, 330] width 163 height 14
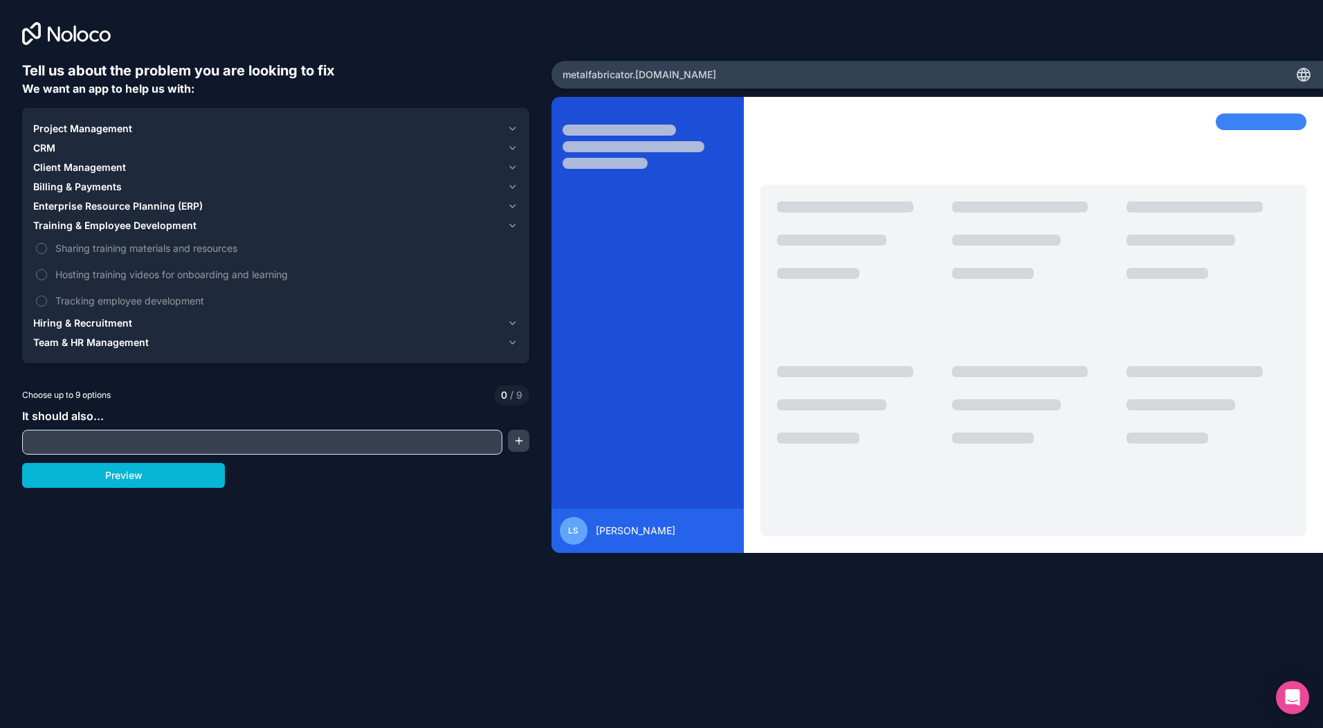
click at [96, 128] on span "Project Management" at bounding box center [82, 129] width 99 height 14
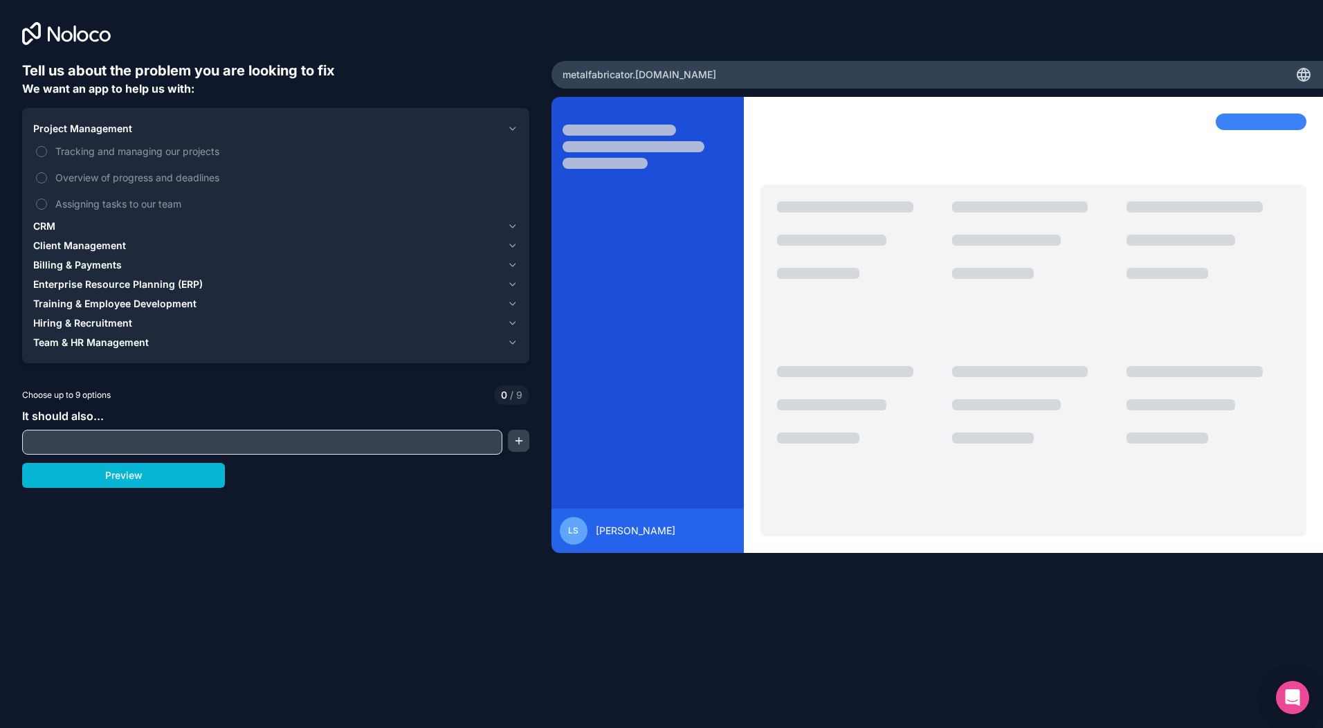
click at [96, 128] on span "Project Management" at bounding box center [82, 129] width 99 height 14
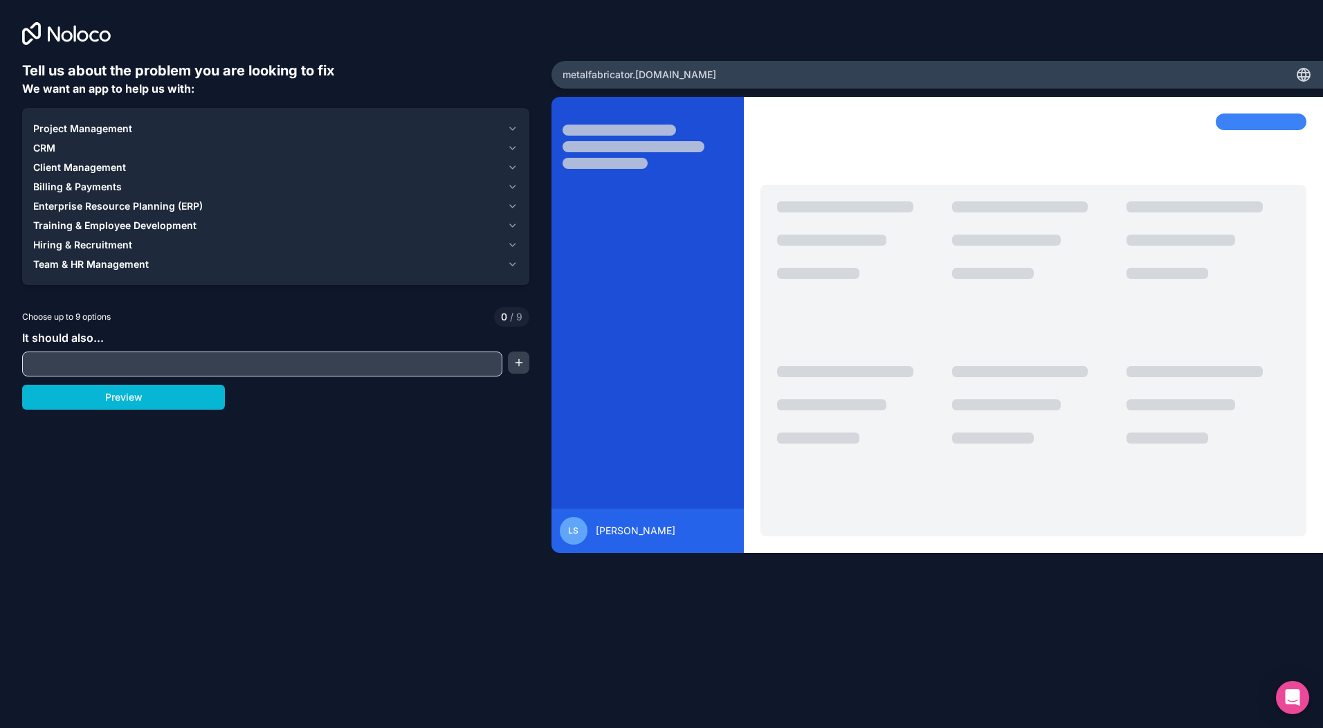
click at [96, 128] on span "Project Management" at bounding box center [82, 129] width 99 height 14
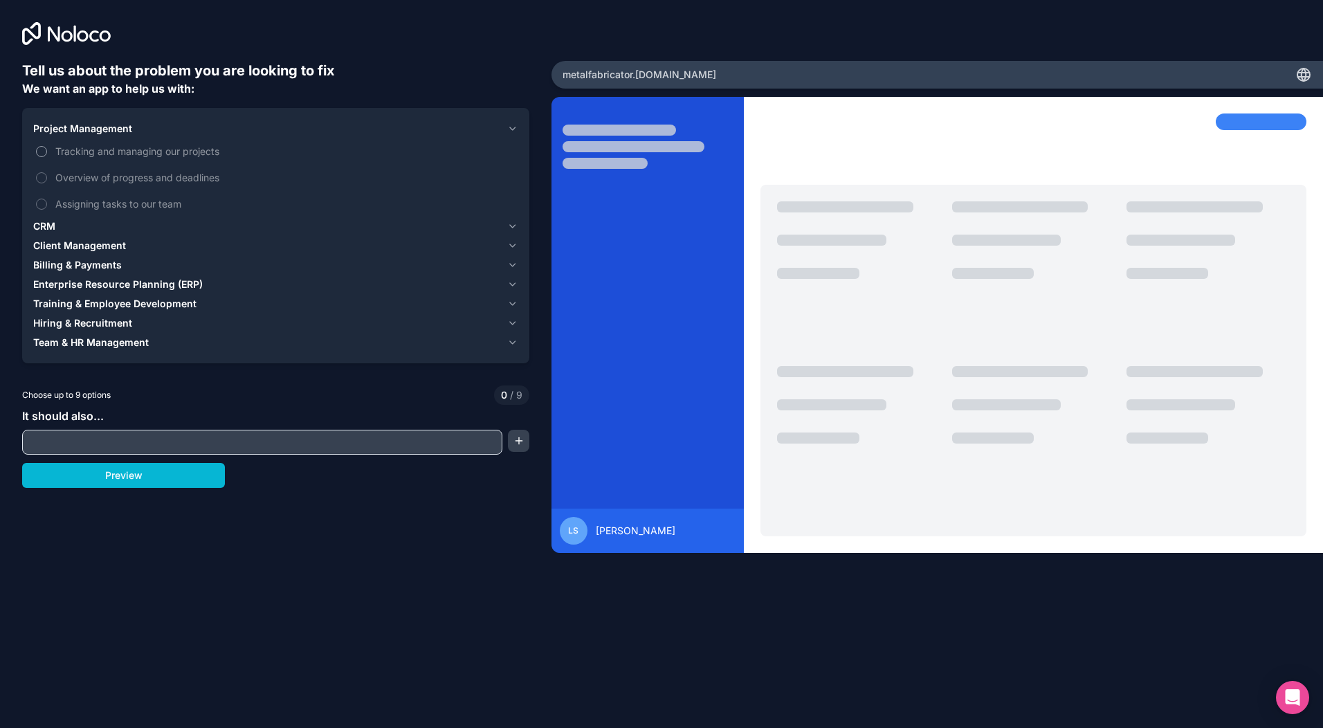
click at [39, 155] on button "Tracking and managing our projects" at bounding box center [41, 151] width 11 height 11
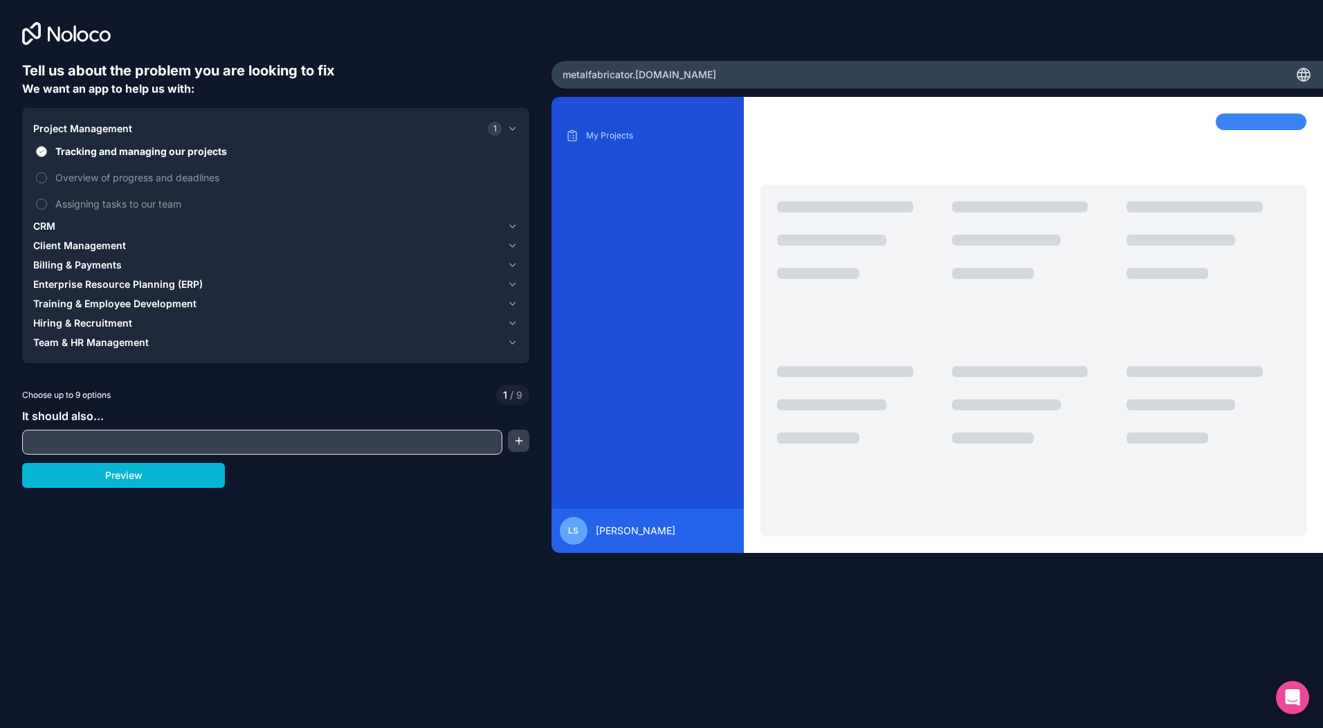
click at [42, 151] on button "Tracking and managing our projects" at bounding box center [41, 151] width 11 height 11
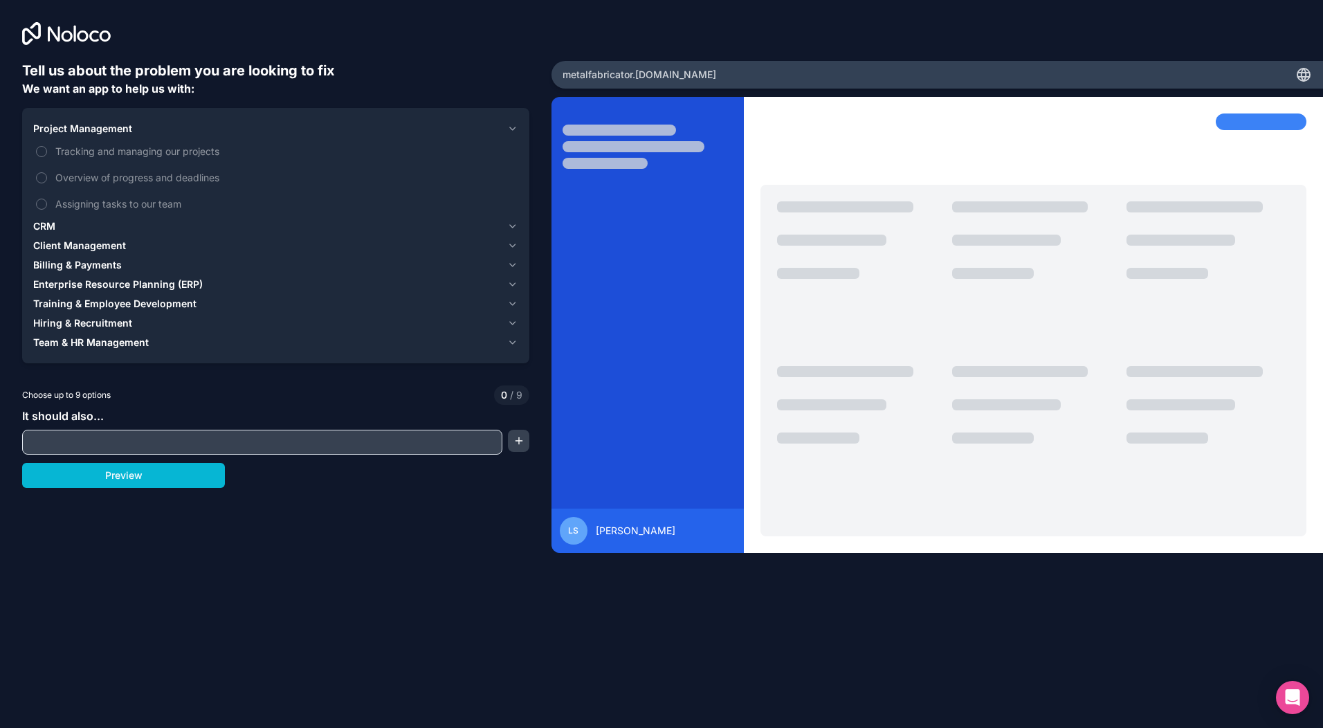
click at [86, 222] on div "CRM" at bounding box center [267, 226] width 469 height 14
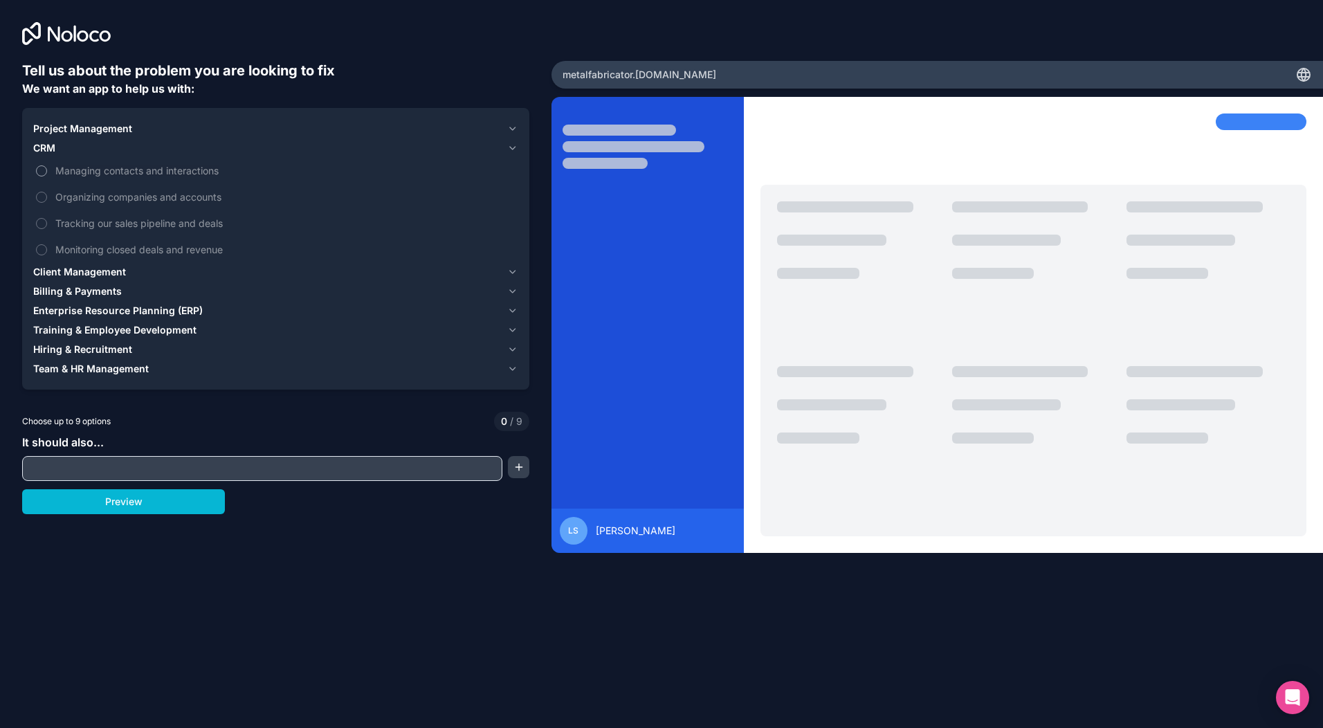
click at [48, 170] on label "Managing contacts and interactions" at bounding box center [275, 171] width 485 height 26
click at [47, 170] on button "Managing contacts and interactions" at bounding box center [41, 170] width 11 height 11
click at [48, 170] on label "Managing contacts and interactions" at bounding box center [275, 171] width 485 height 26
click at [47, 170] on button "Managing contacts and interactions" at bounding box center [41, 170] width 11 height 11
click at [103, 271] on span "Client Management" at bounding box center [79, 272] width 93 height 14
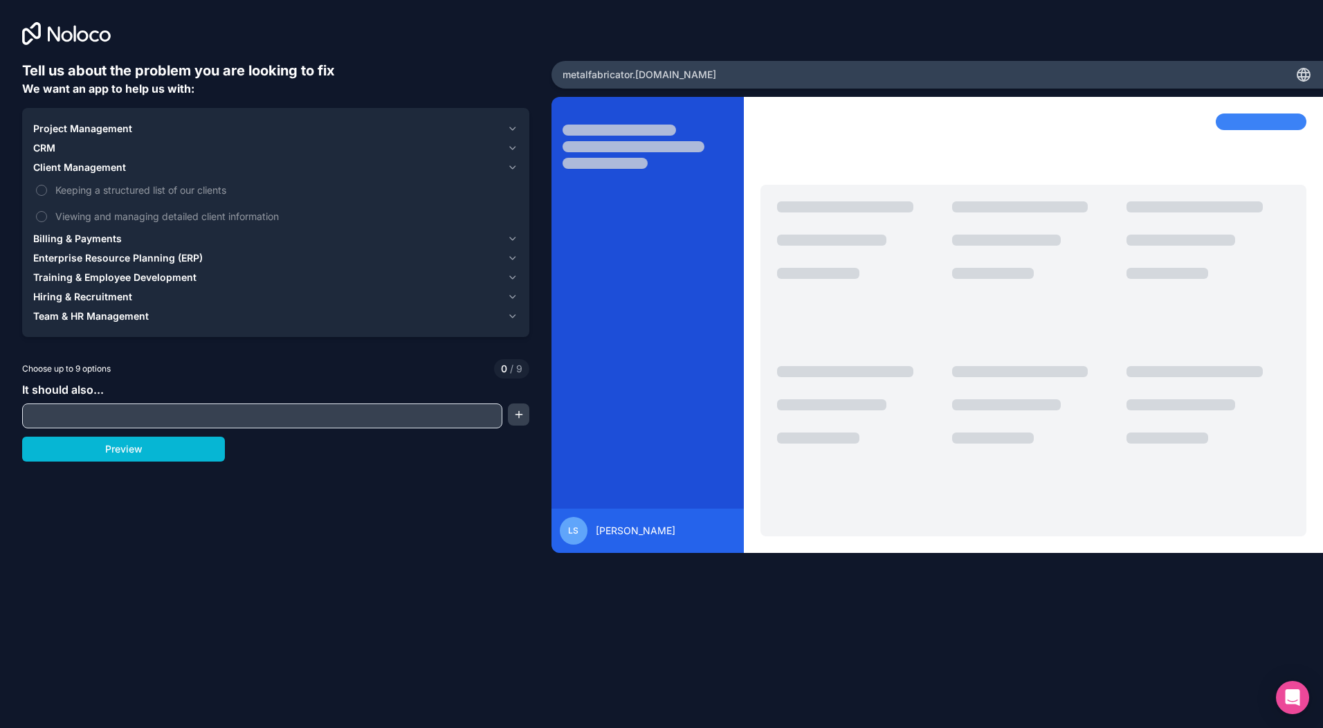
click at [116, 408] on input "text" at bounding box center [262, 415] width 473 height 19
click at [519, 410] on button "button" at bounding box center [518, 415] width 21 height 22
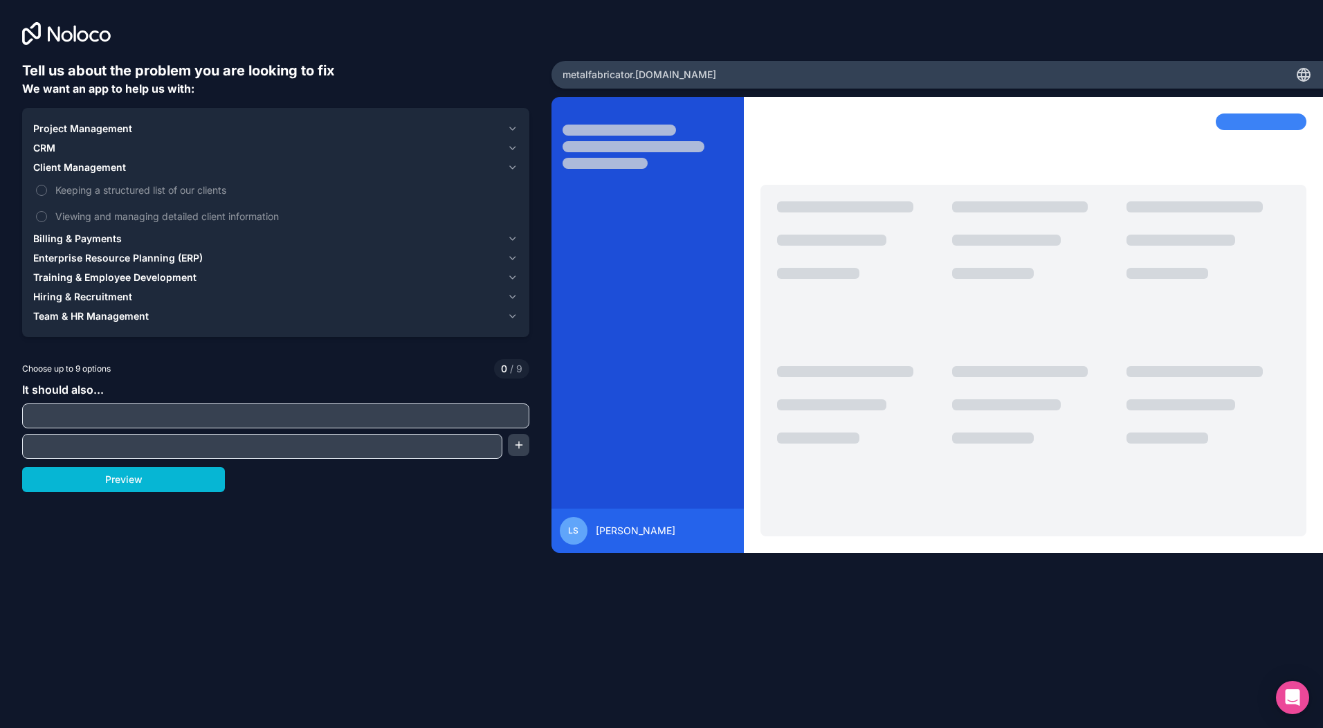
click at [413, 447] on input "text" at bounding box center [262, 446] width 473 height 19
click at [518, 443] on button "button" at bounding box center [518, 445] width 21 height 22
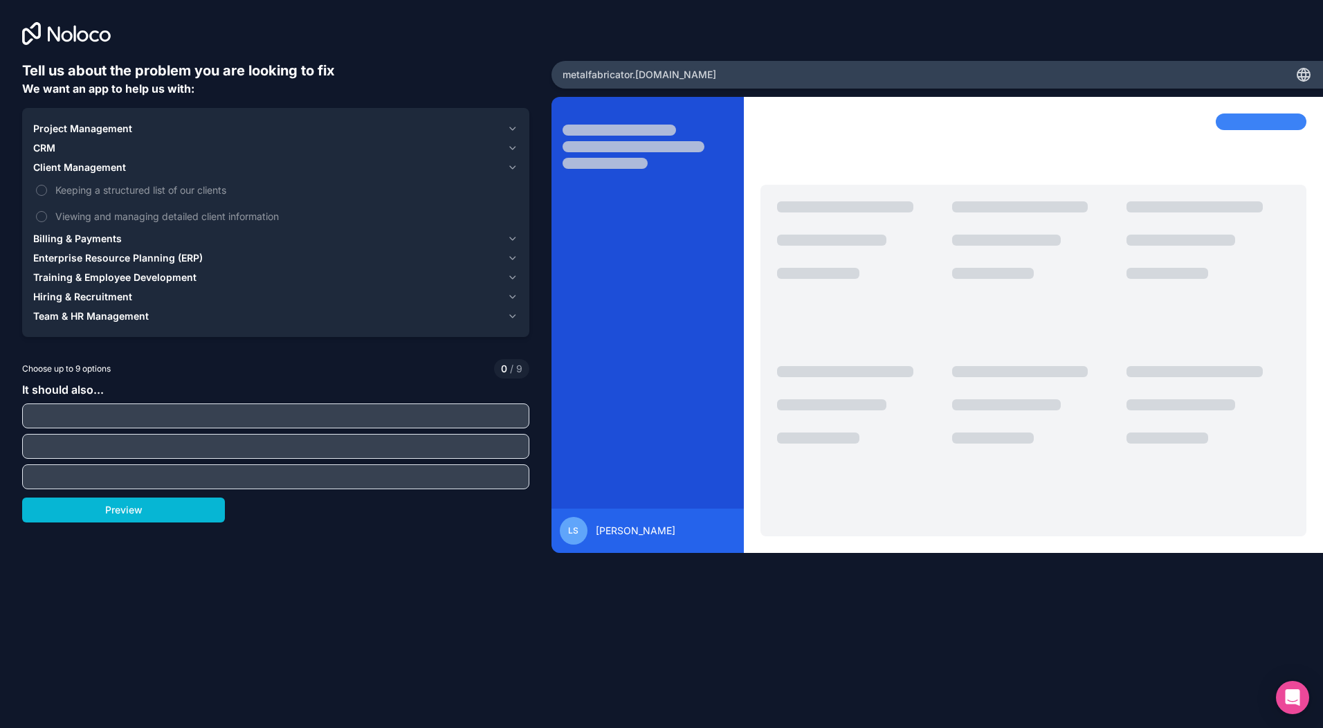
click at [134, 417] on input "text" at bounding box center [276, 415] width 500 height 19
click at [144, 374] on div "Choose up to 9 options 0 / 9" at bounding box center [275, 368] width 507 height 19
click at [96, 129] on span "Project Management" at bounding box center [82, 129] width 99 height 14
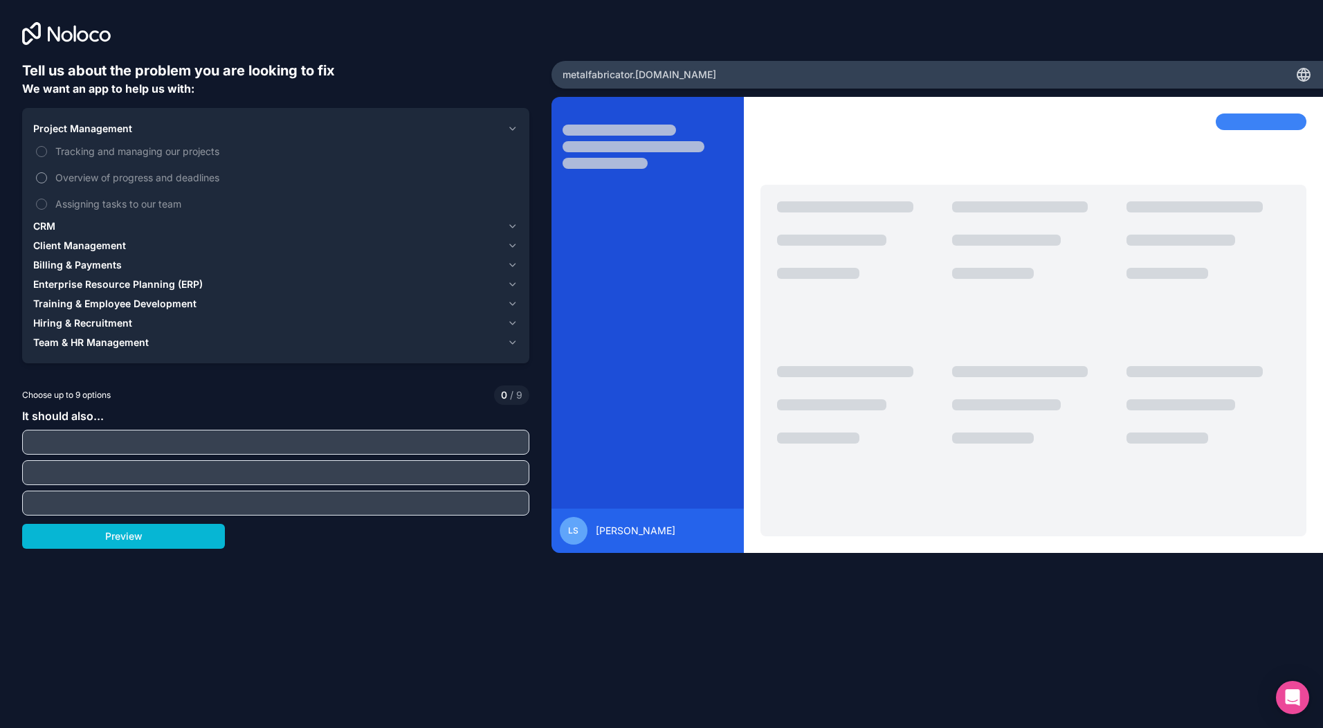
click at [47, 185] on label "Overview of progress and deadlines" at bounding box center [275, 178] width 485 height 26
click at [47, 183] on button "Overview of progress and deadlines" at bounding box center [41, 177] width 11 height 11
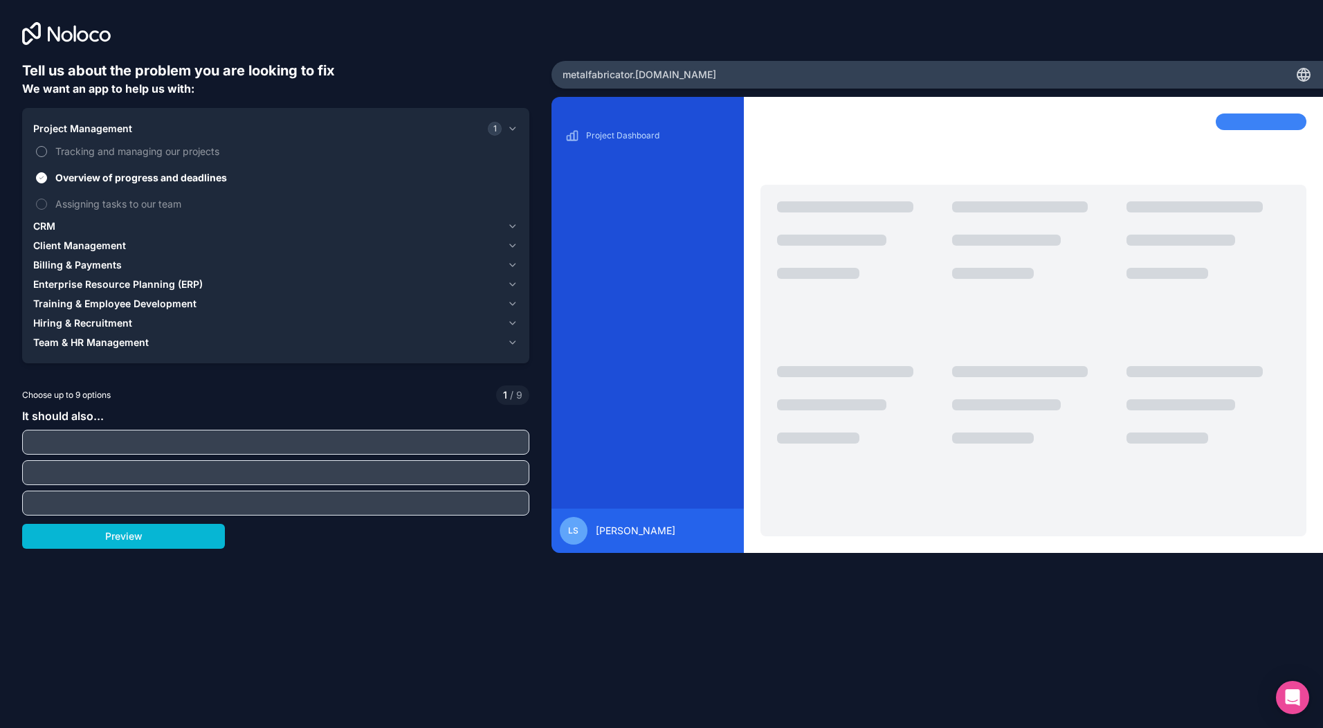
click at [44, 155] on label "Tracking and managing our projects" at bounding box center [275, 151] width 485 height 26
click at [44, 155] on button "Tracking and managing our projects" at bounding box center [41, 151] width 11 height 11
click at [42, 173] on button "Overview of progress and deadlines" at bounding box center [41, 177] width 11 height 11
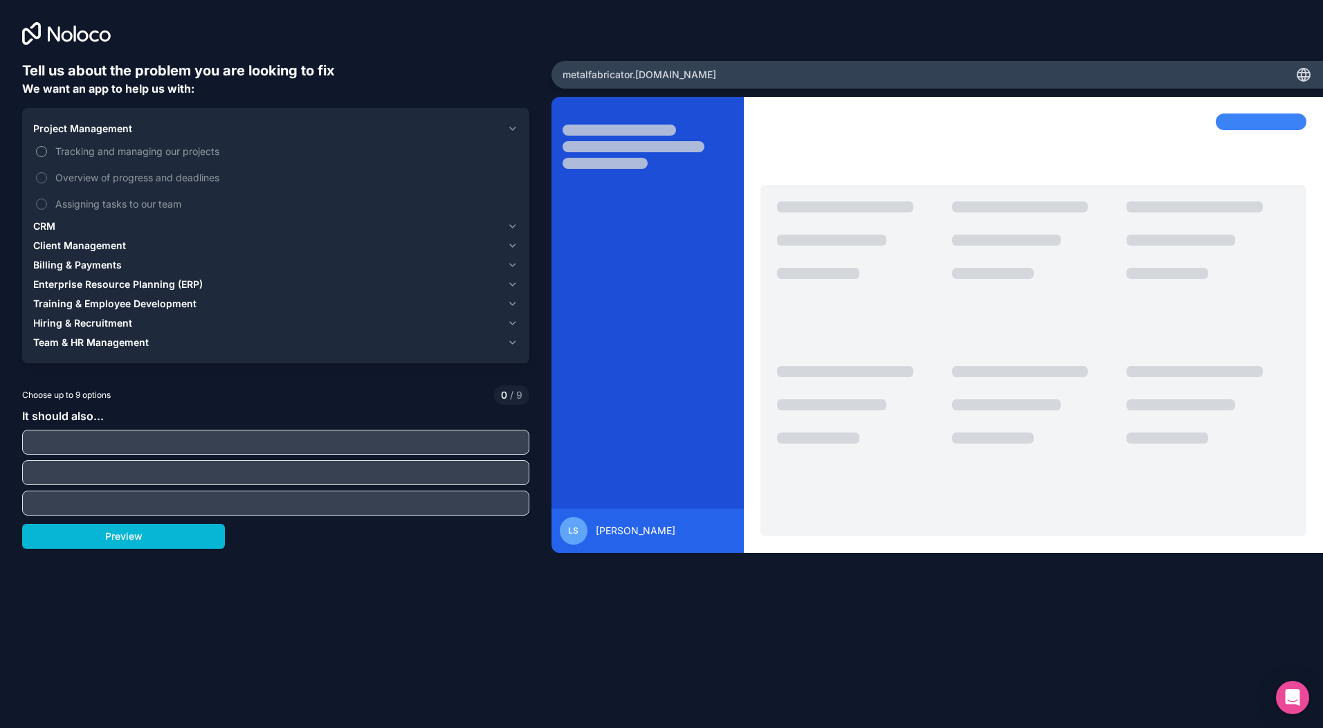
click at [48, 151] on label "Tracking and managing our projects" at bounding box center [275, 151] width 485 height 26
click at [47, 151] on button "Tracking and managing our projects" at bounding box center [41, 151] width 11 height 11
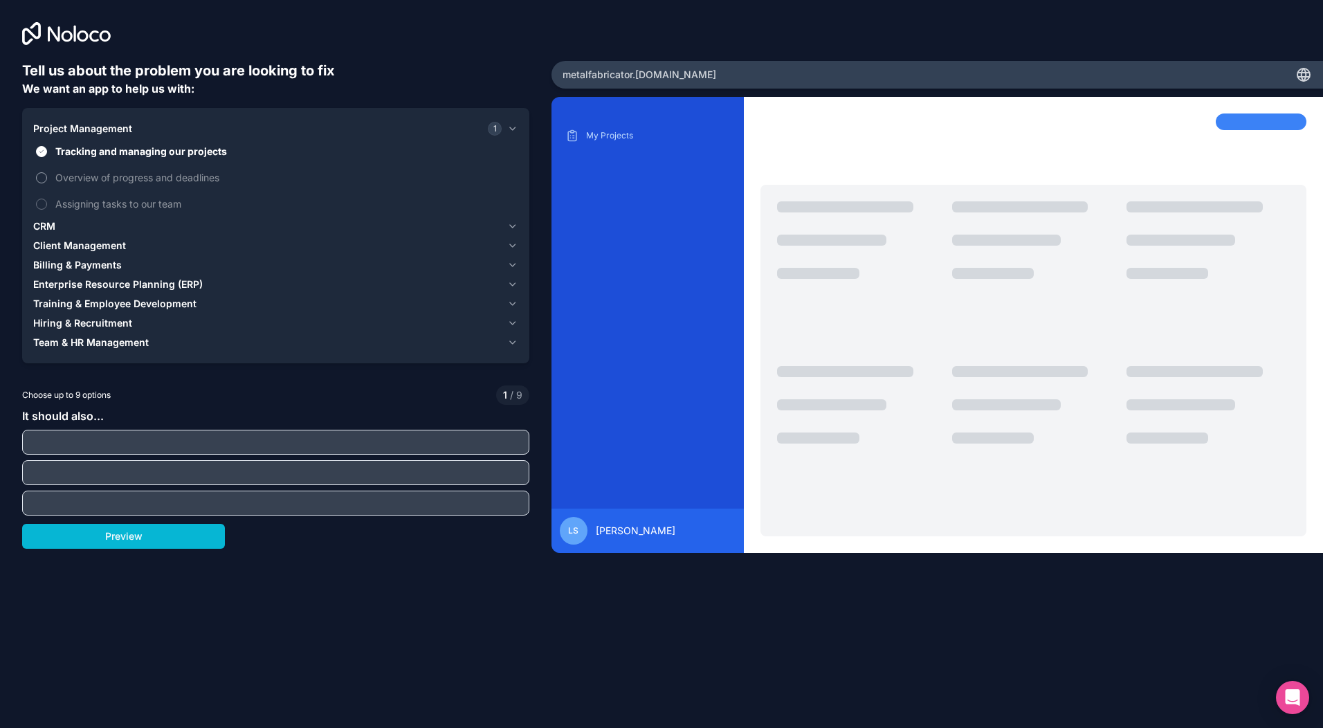
click at [45, 176] on button "Overview of progress and deadlines" at bounding box center [41, 177] width 11 height 11
click at [515, 225] on icon "button" at bounding box center [513, 226] width 6 height 3
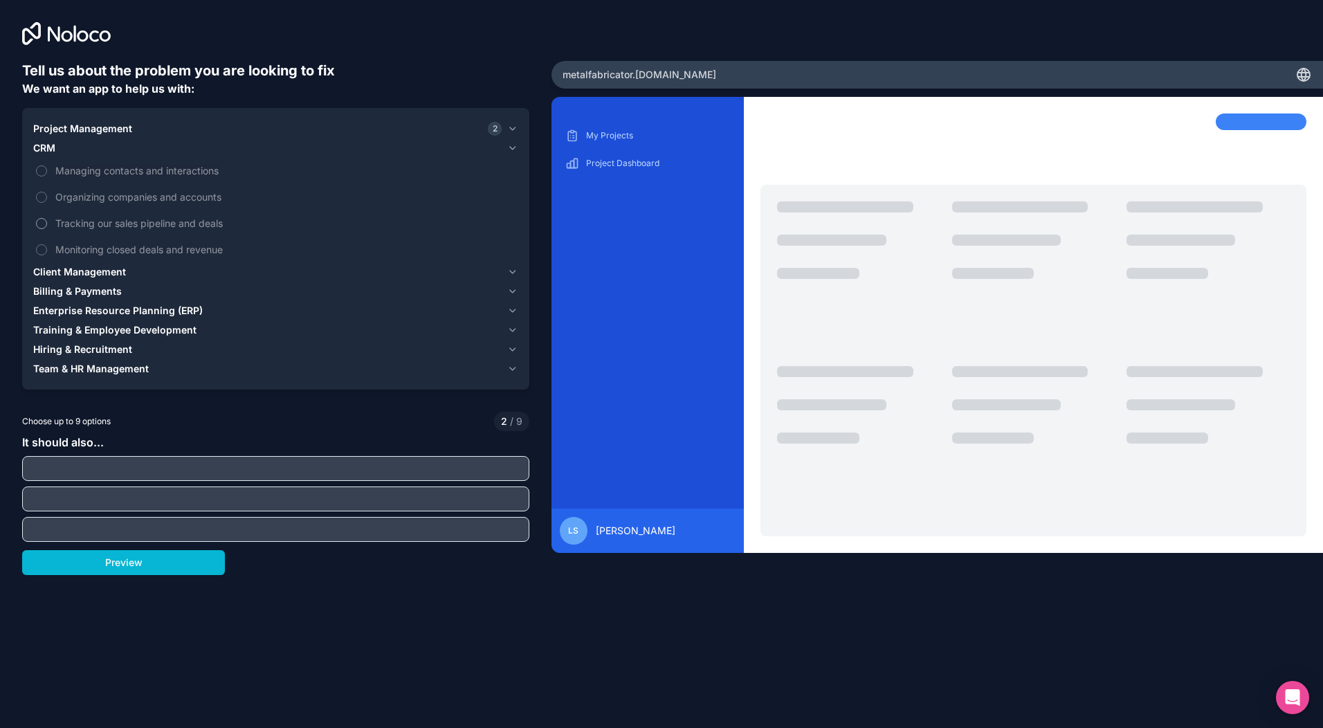
click at [45, 226] on button "Tracking our sales pipeline and deals" at bounding box center [41, 223] width 11 height 11
click at [37, 225] on button "Tracking our sales pipeline and deals" at bounding box center [41, 223] width 11 height 11
click at [512, 271] on icon "button" at bounding box center [512, 271] width 10 height 11
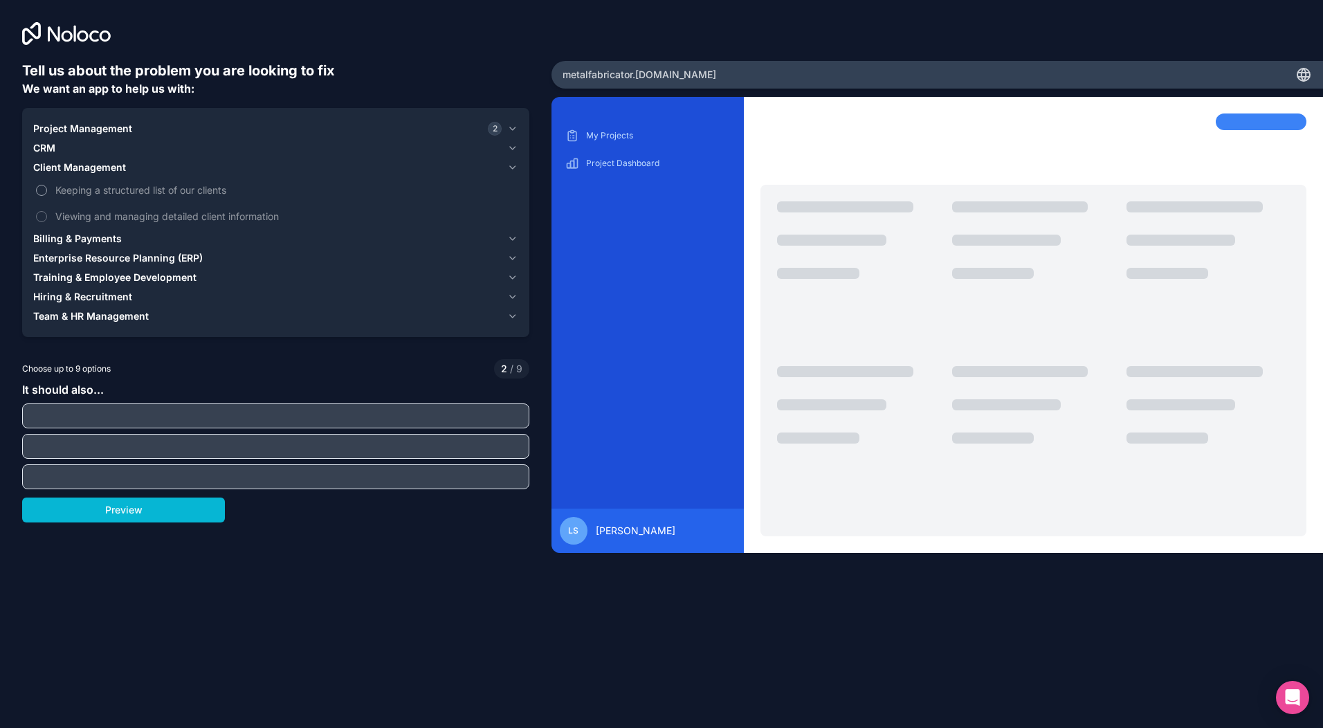
click at [44, 188] on button "Keeping a structured list of our clients" at bounding box center [41, 190] width 11 height 11
click at [82, 237] on span "Billing & Payments" at bounding box center [77, 239] width 89 height 14
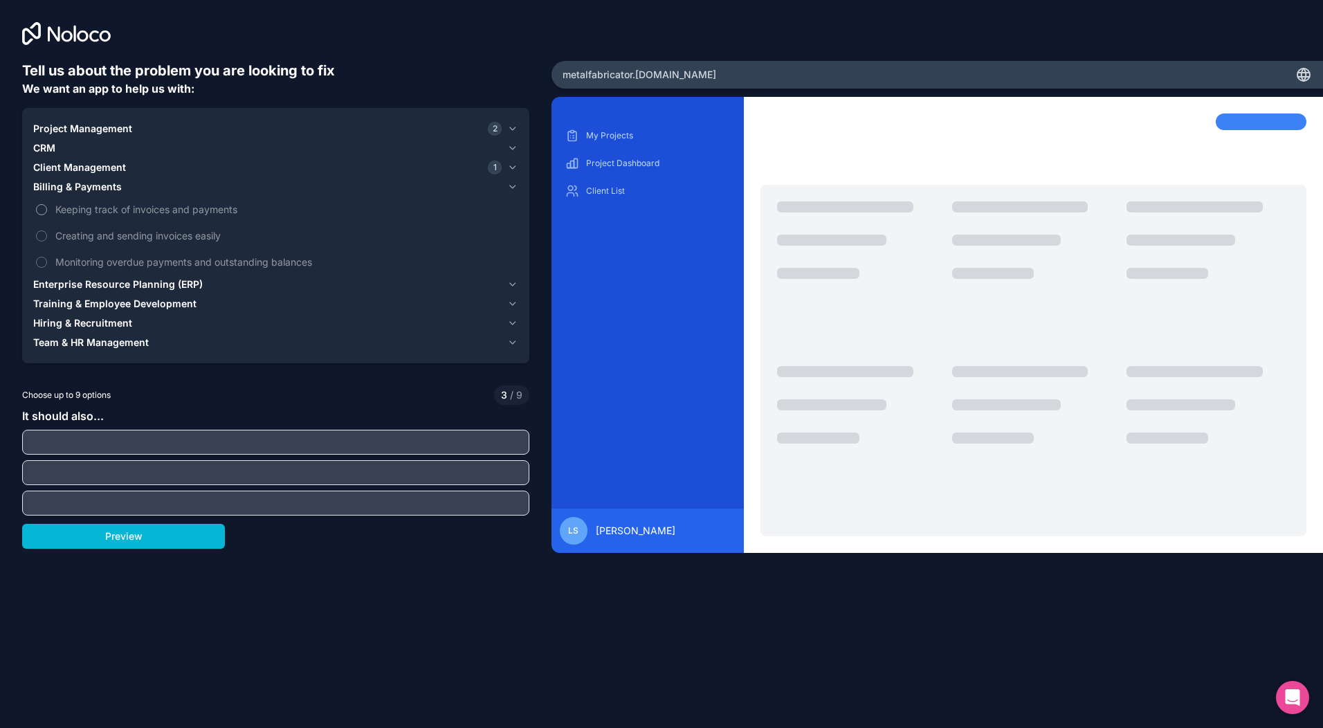
click at [88, 213] on span "Keeping track of invoices and payments" at bounding box center [285, 209] width 460 height 15
click at [47, 213] on button "Keeping track of invoices and payments" at bounding box center [41, 209] width 11 height 11
click at [114, 233] on span "Creating and sending invoices easily" at bounding box center [285, 235] width 460 height 15
click at [47, 233] on button "Creating and sending invoices easily" at bounding box center [41, 235] width 11 height 11
click at [221, 266] on span "Monitoring overdue payments and outstanding balances" at bounding box center [285, 262] width 460 height 15
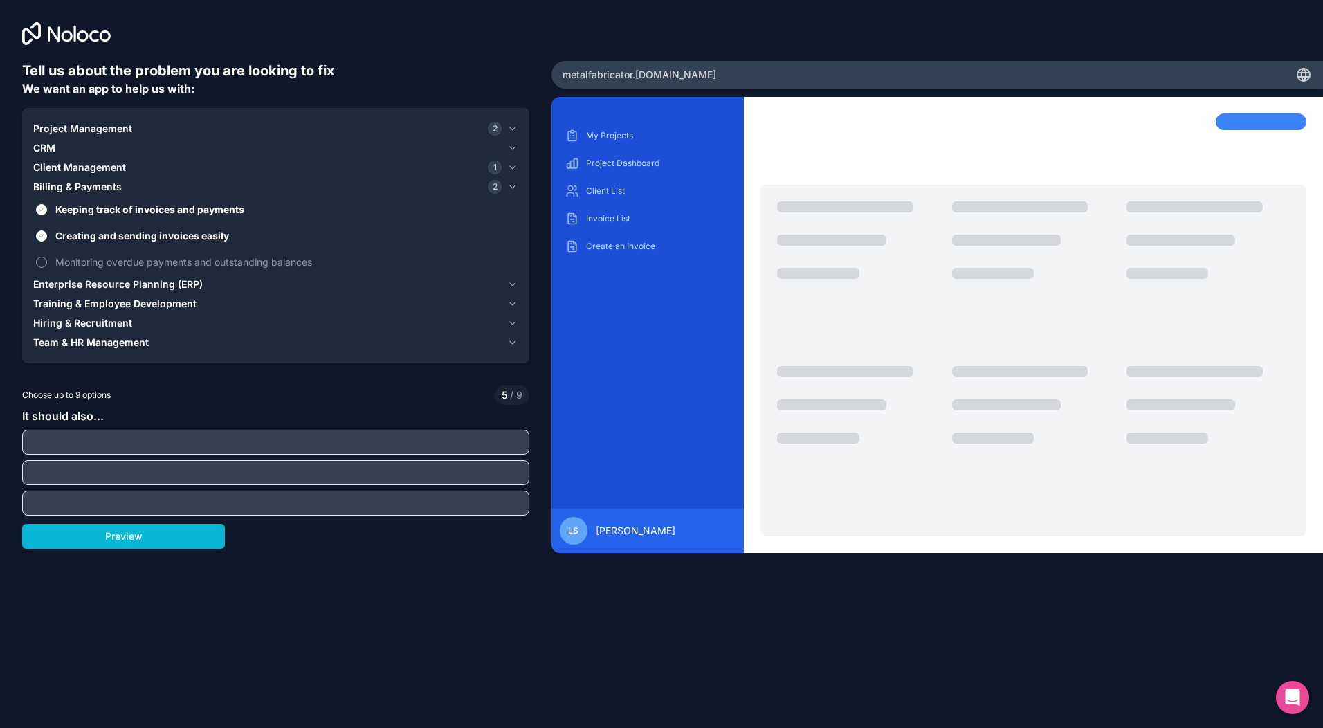
click at [47, 266] on button "Monitoring overdue payments and outstanding balances" at bounding box center [41, 262] width 11 height 11
click at [516, 284] on icon "button" at bounding box center [512, 284] width 10 height 11
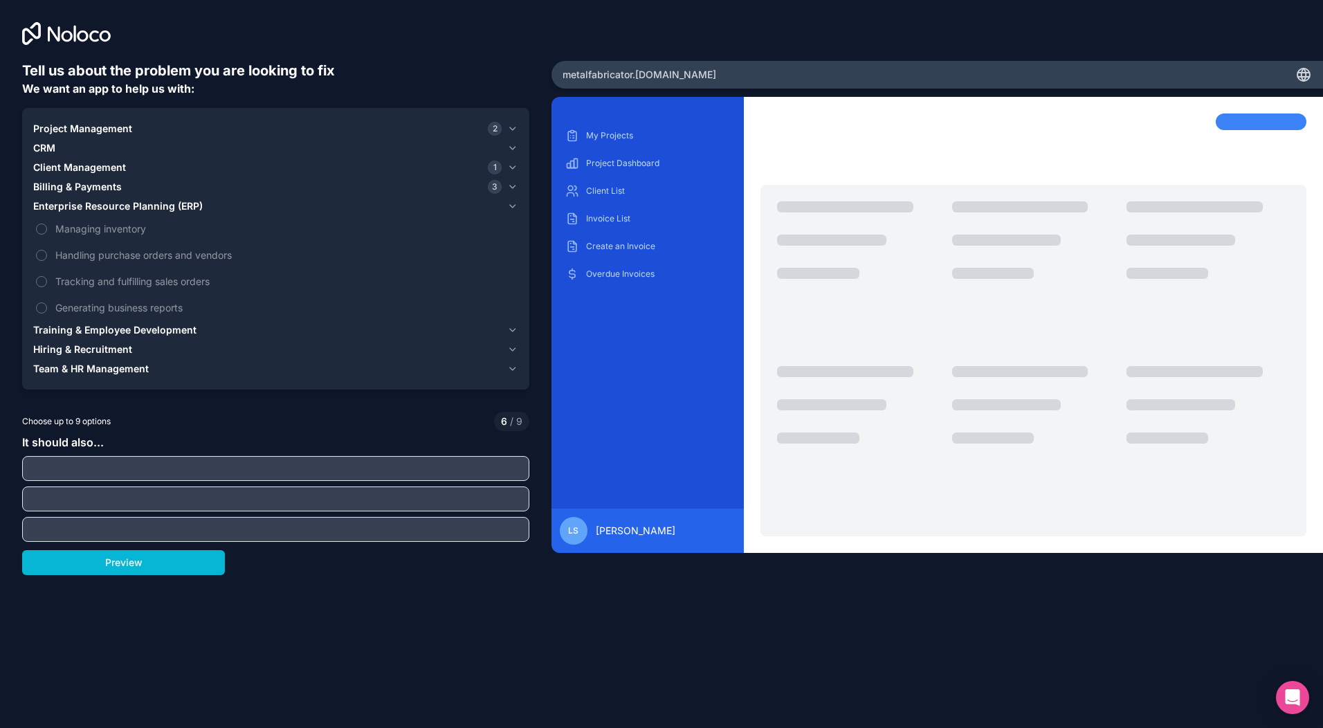
click at [511, 329] on icon "button" at bounding box center [513, 330] width 6 height 3
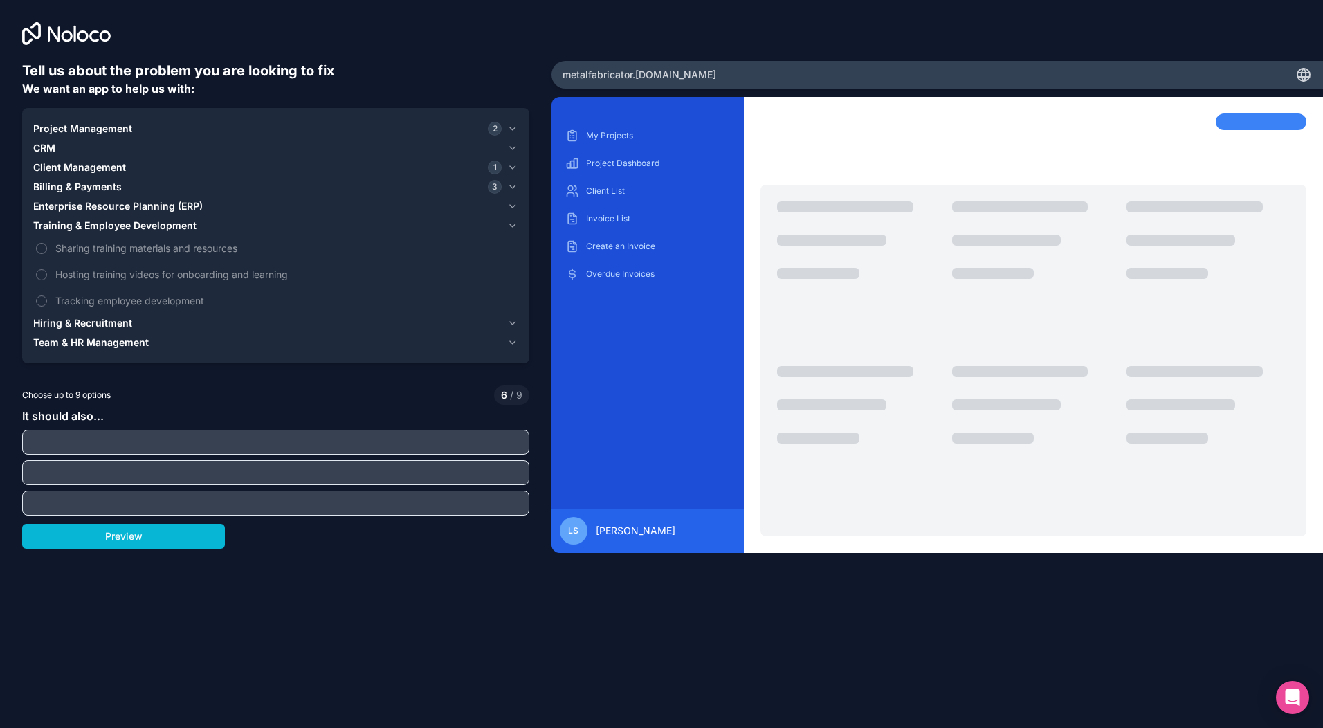
click at [174, 320] on div "Hiring & Recruitment" at bounding box center [267, 323] width 469 height 14
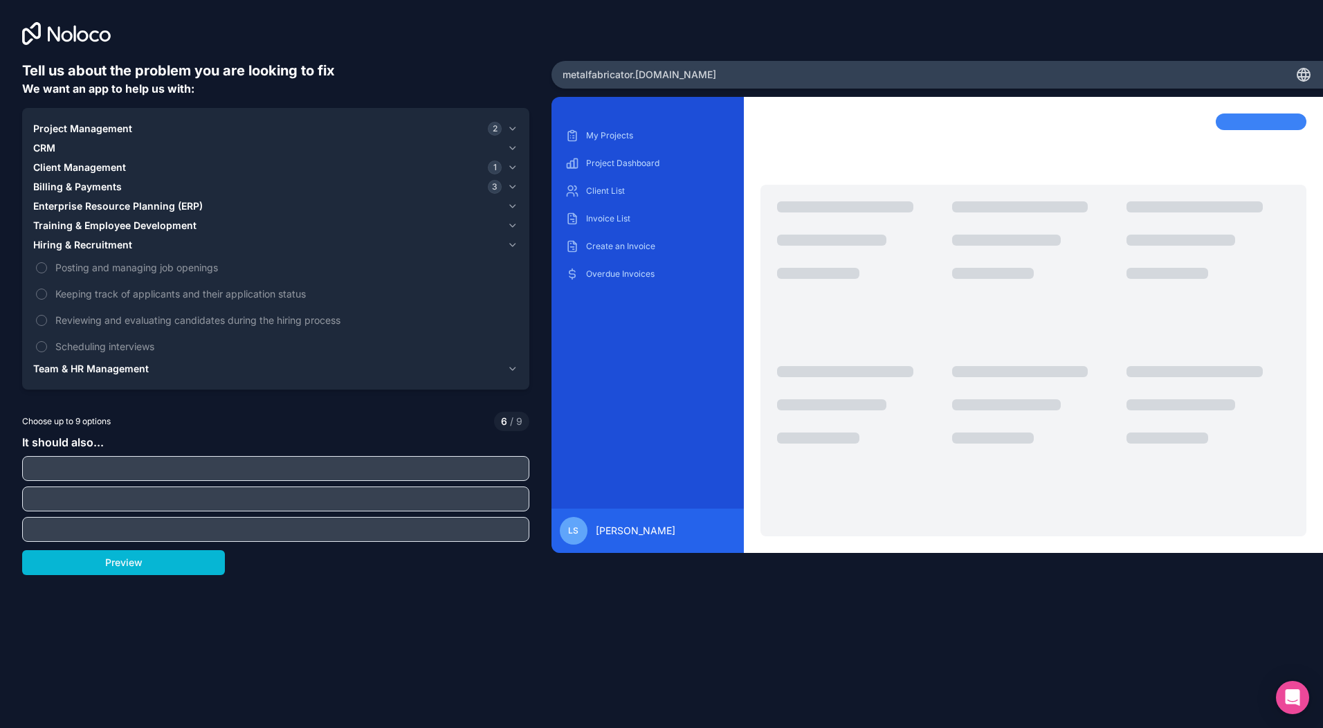
click at [138, 370] on span "Team & HR Management" at bounding box center [91, 369] width 116 height 14
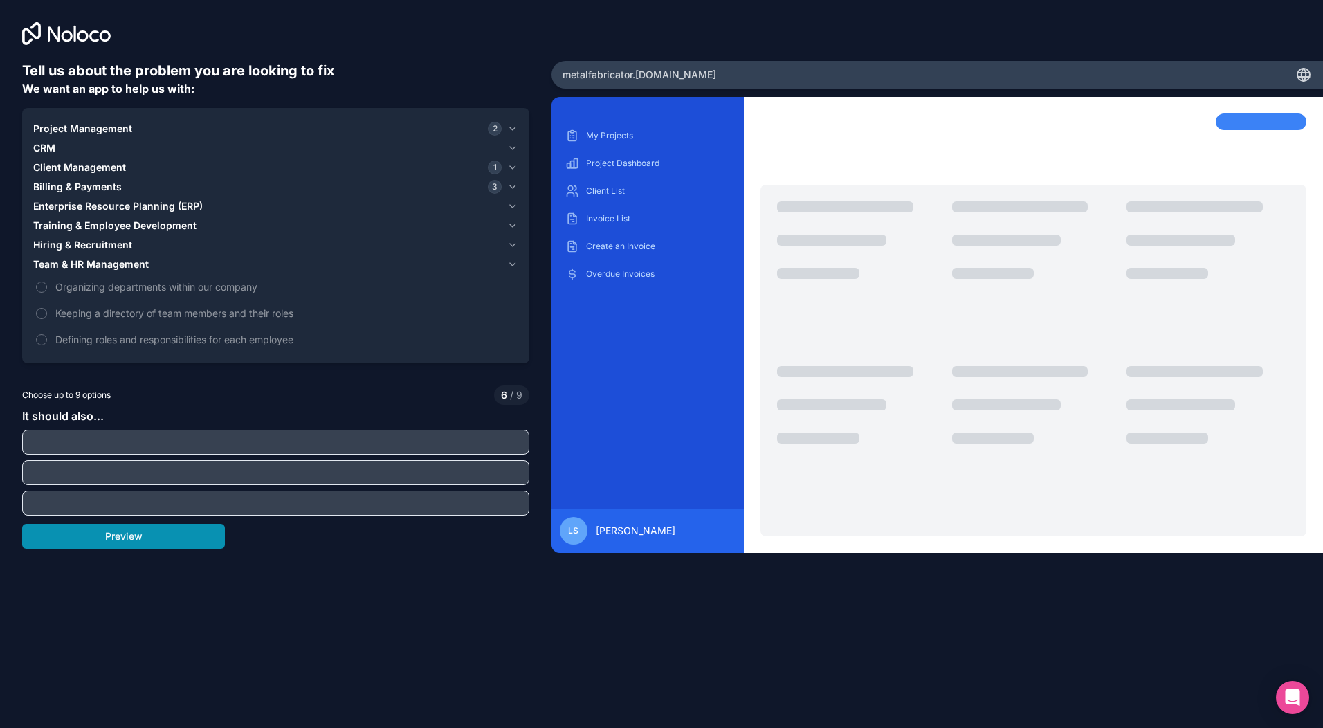
click at [139, 538] on button "Preview" at bounding box center [123, 536] width 203 height 25
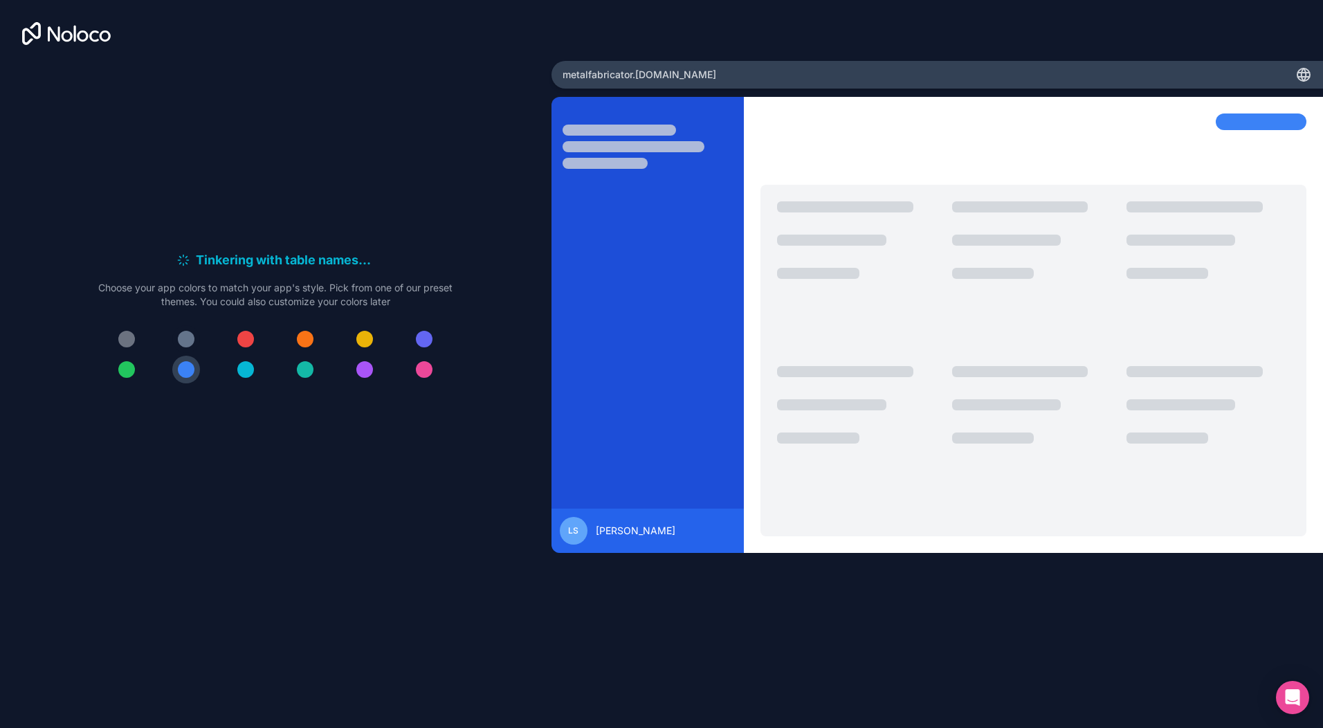
click at [188, 336] on div at bounding box center [186, 339] width 17 height 17
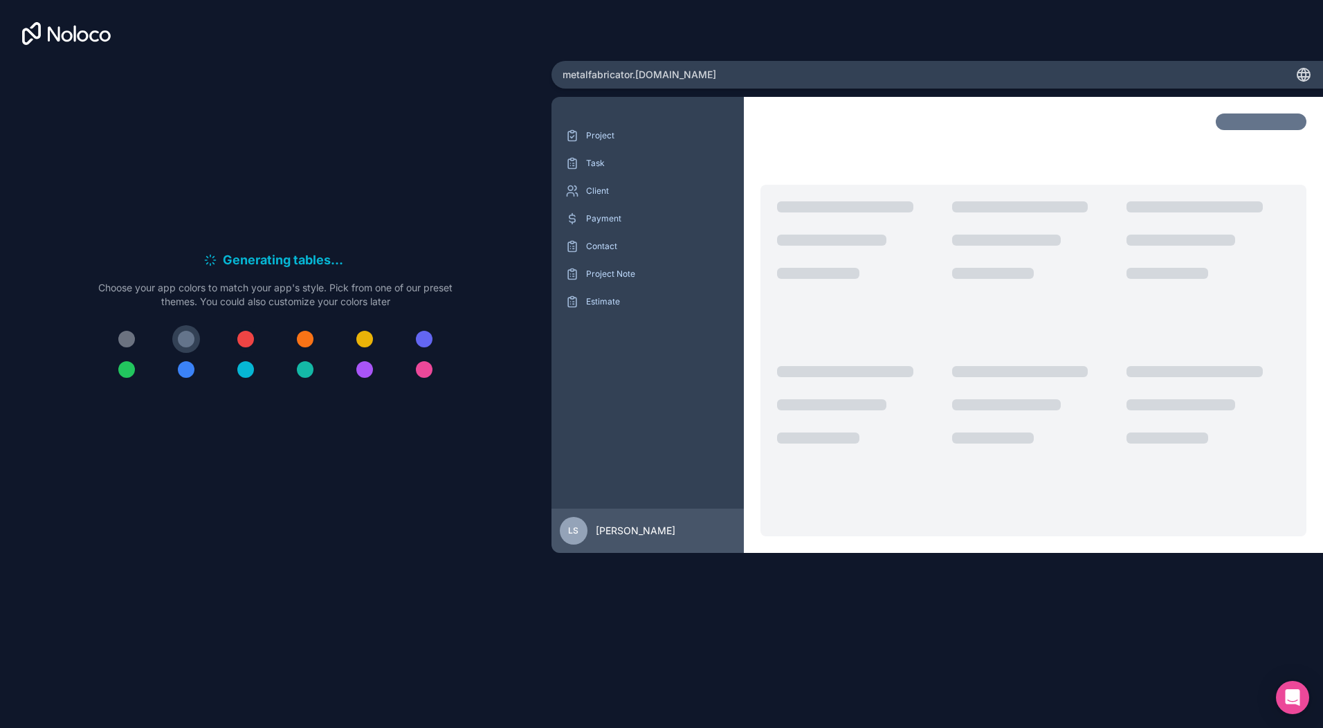
click at [245, 337] on div at bounding box center [245, 339] width 17 height 17
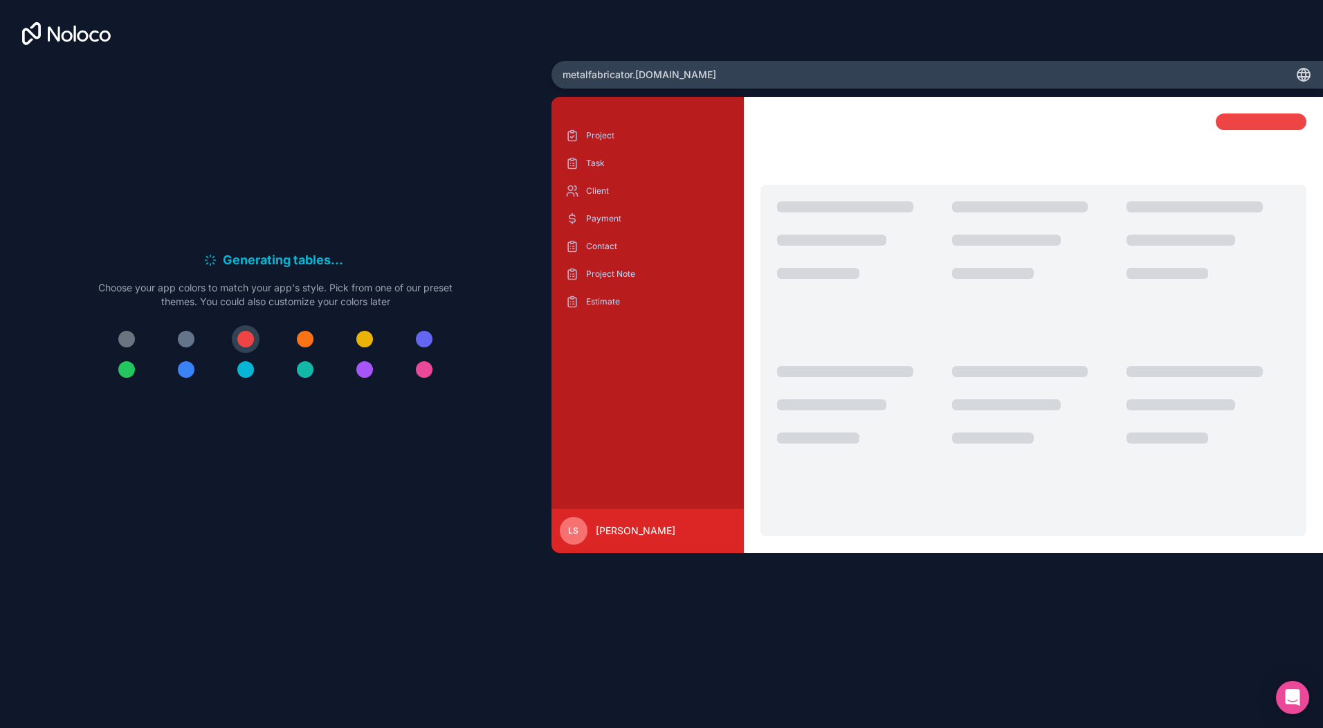
click at [132, 335] on div at bounding box center [126, 339] width 17 height 17
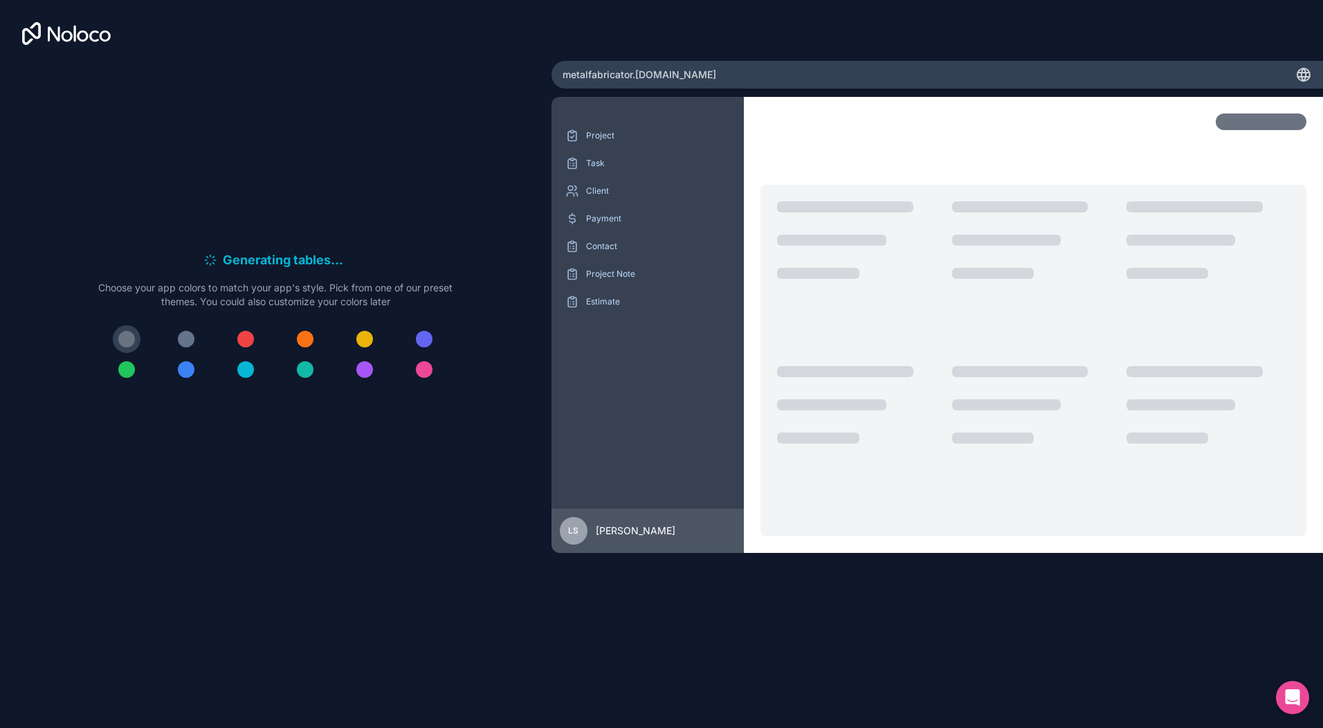
click at [182, 337] on div at bounding box center [186, 339] width 17 height 17
click at [127, 340] on div at bounding box center [126, 339] width 17 height 17
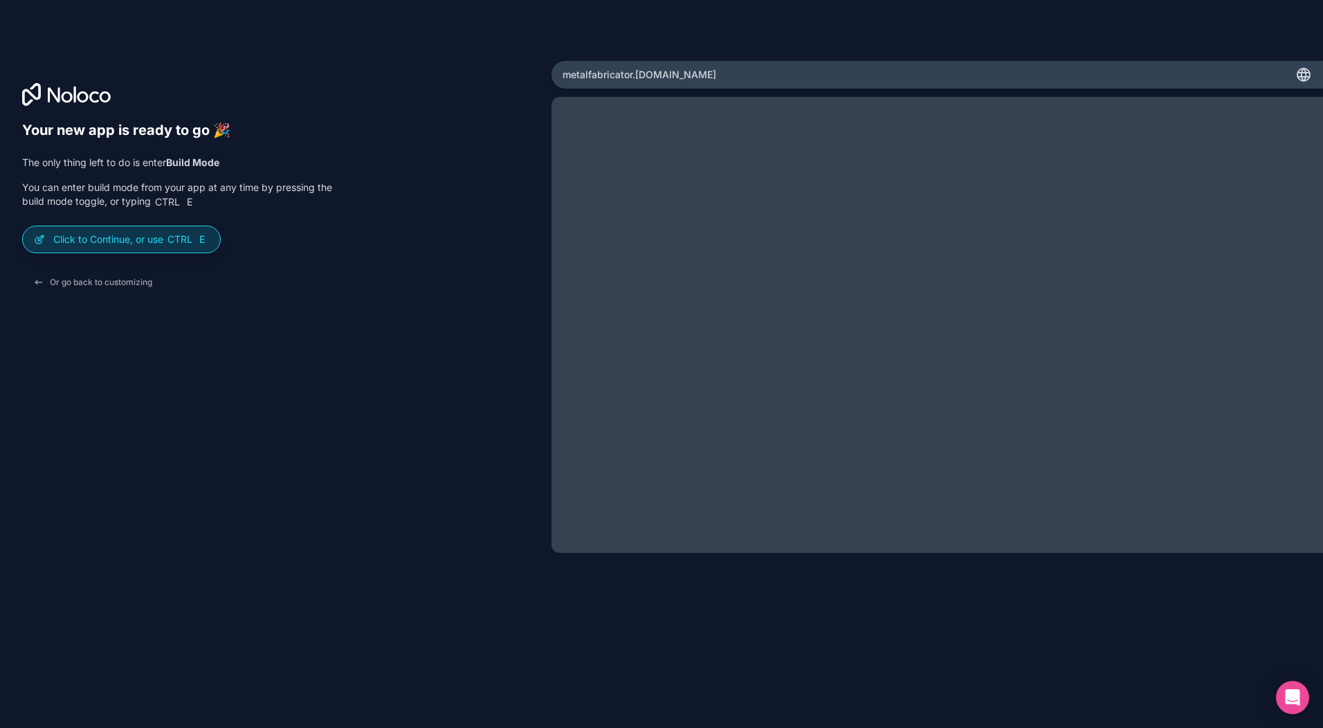
click at [105, 242] on p "Click to Continue, or use Ctrl E" at bounding box center [131, 240] width 156 height 14
